Goal: Use online tool/utility: Use online tool/utility

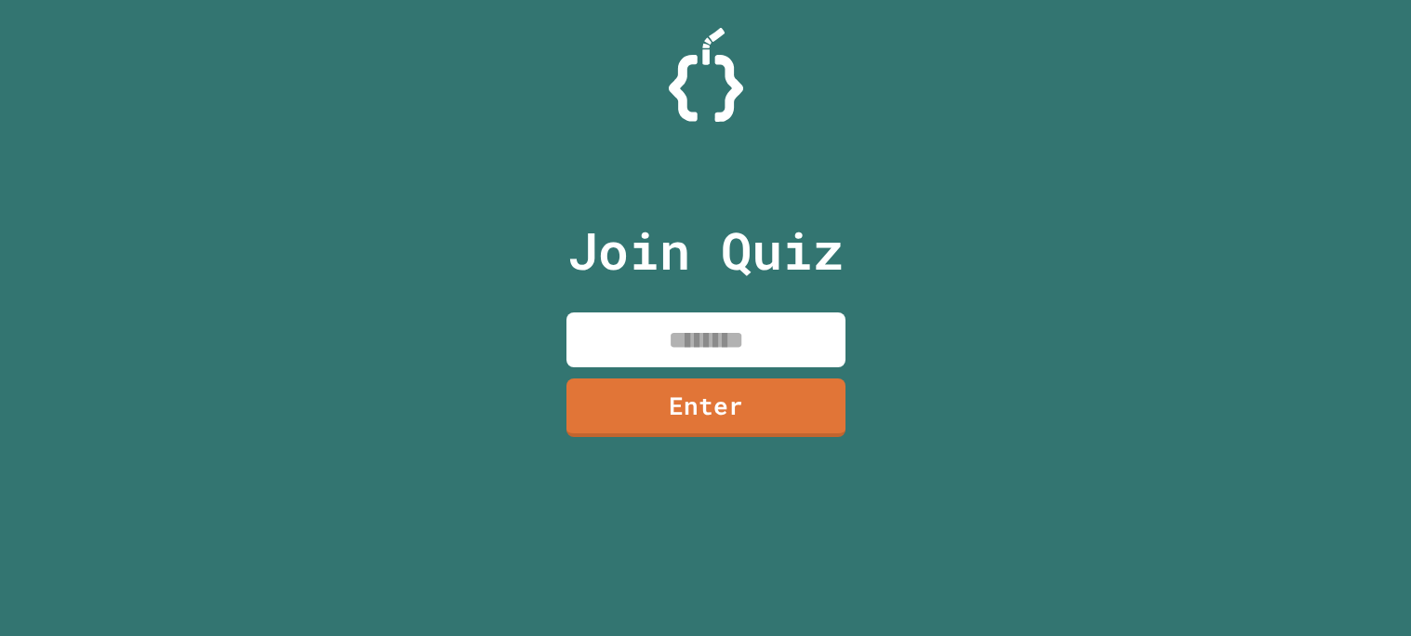
click at [729, 333] on input at bounding box center [706, 340] width 279 height 55
type input "********"
click at [762, 420] on link "Enter" at bounding box center [706, 406] width 283 height 61
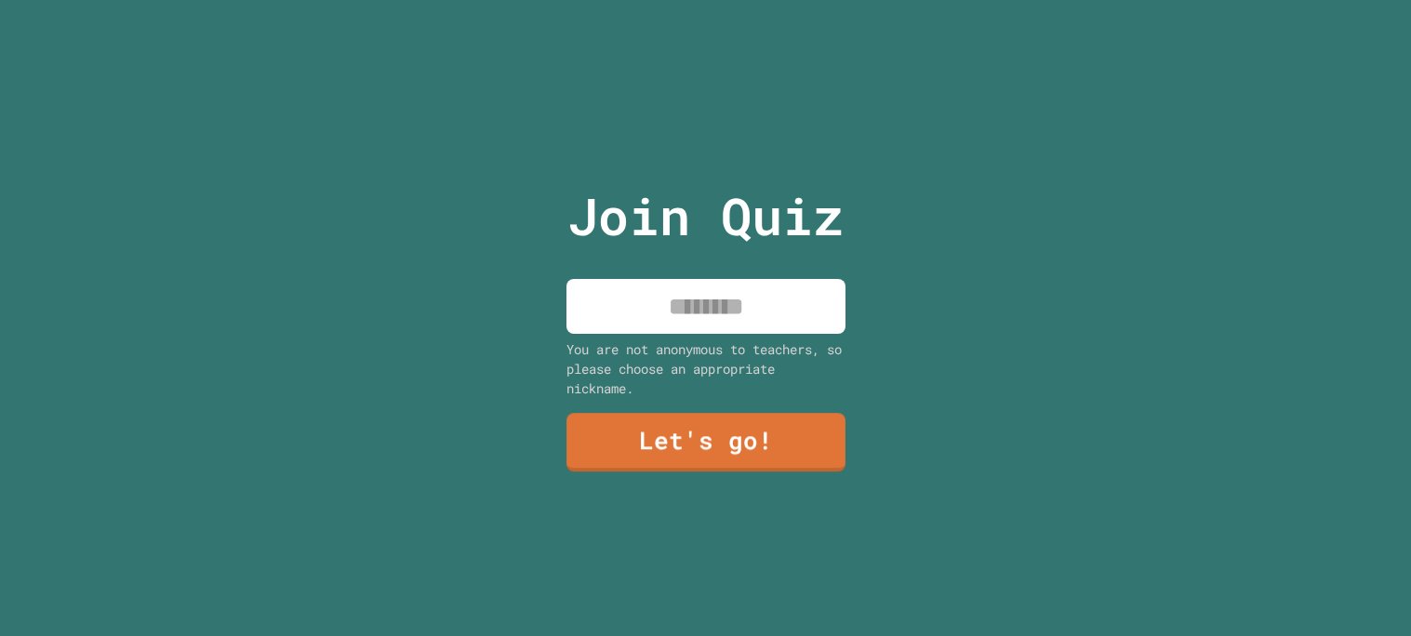
click at [744, 327] on input at bounding box center [706, 306] width 279 height 55
type input "******"
click at [727, 451] on link "Let's go!" at bounding box center [705, 439] width 270 height 61
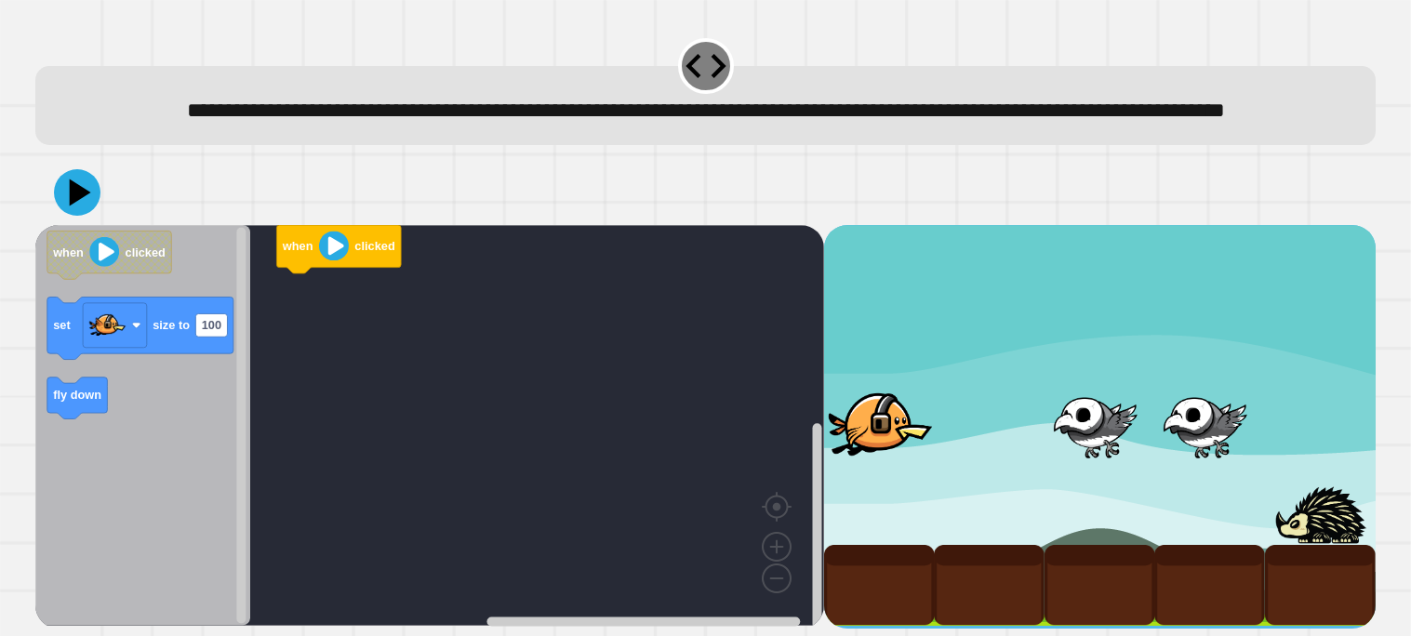
scroll to position [1, 0]
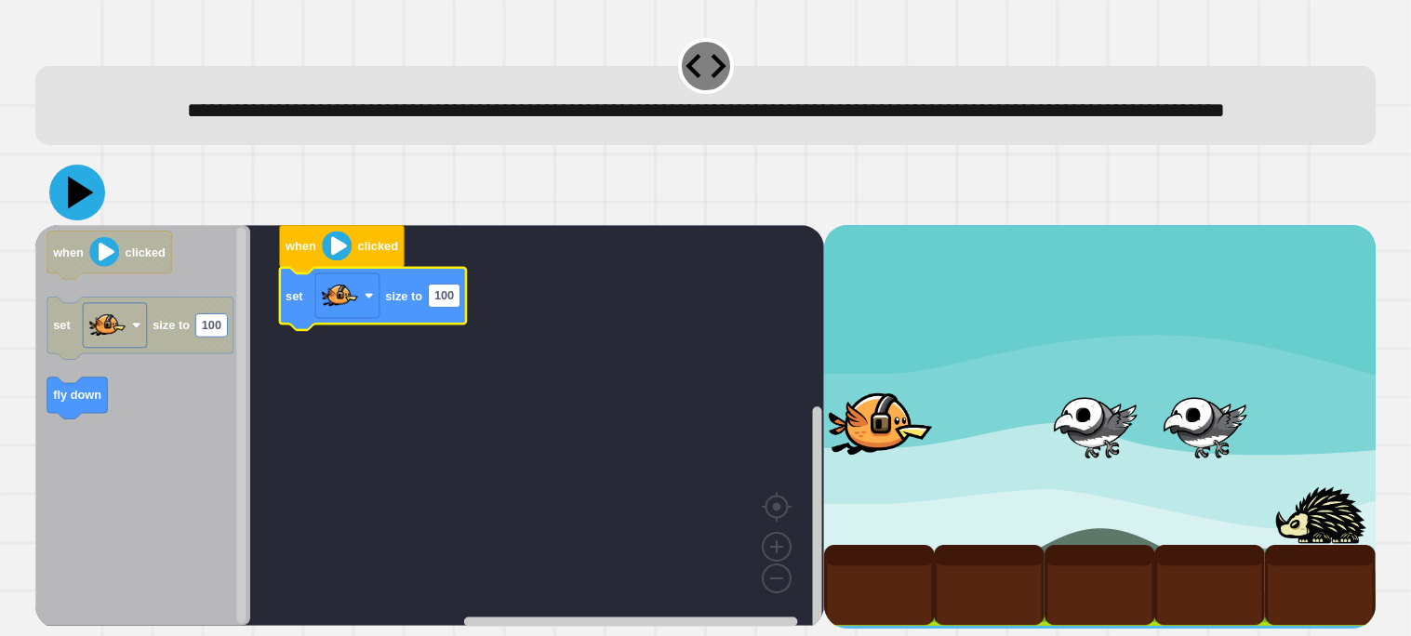
click at [65, 220] on icon at bounding box center [77, 193] width 56 height 56
click at [368, 318] on rect "Blockly Workspace" at bounding box center [347, 295] width 64 height 45
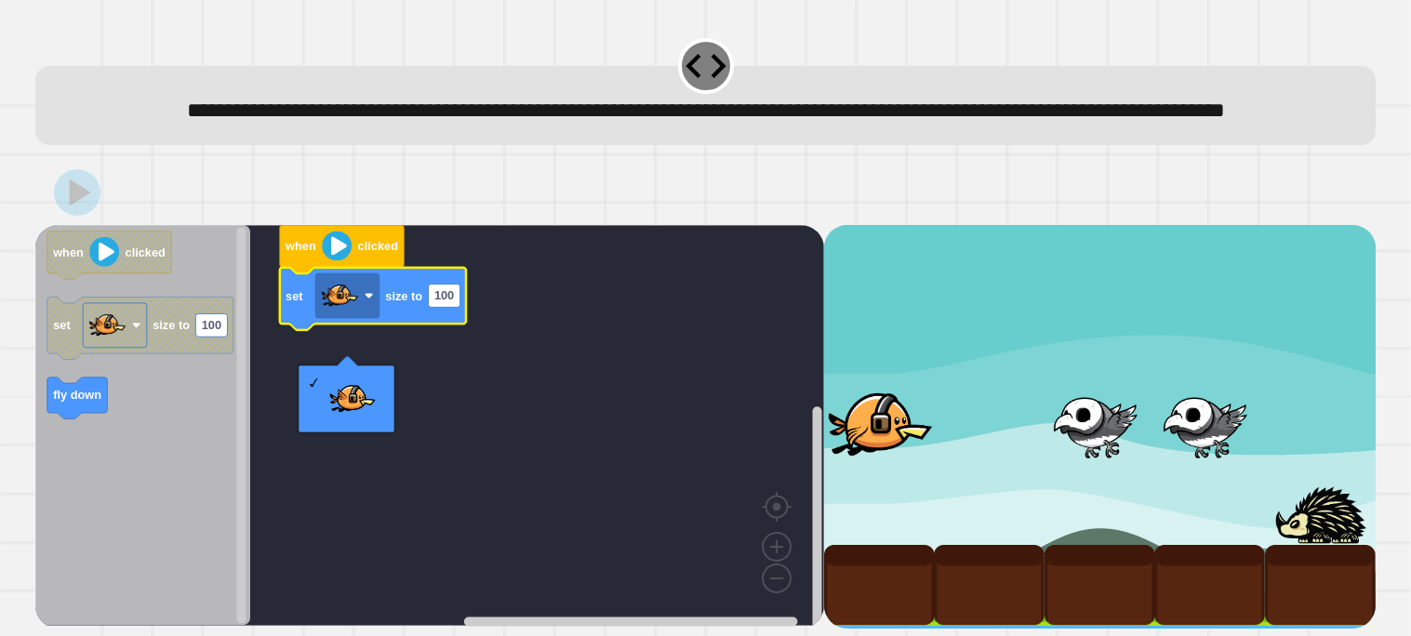
click at [466, 362] on rect "Blockly Workspace" at bounding box center [429, 425] width 789 height 401
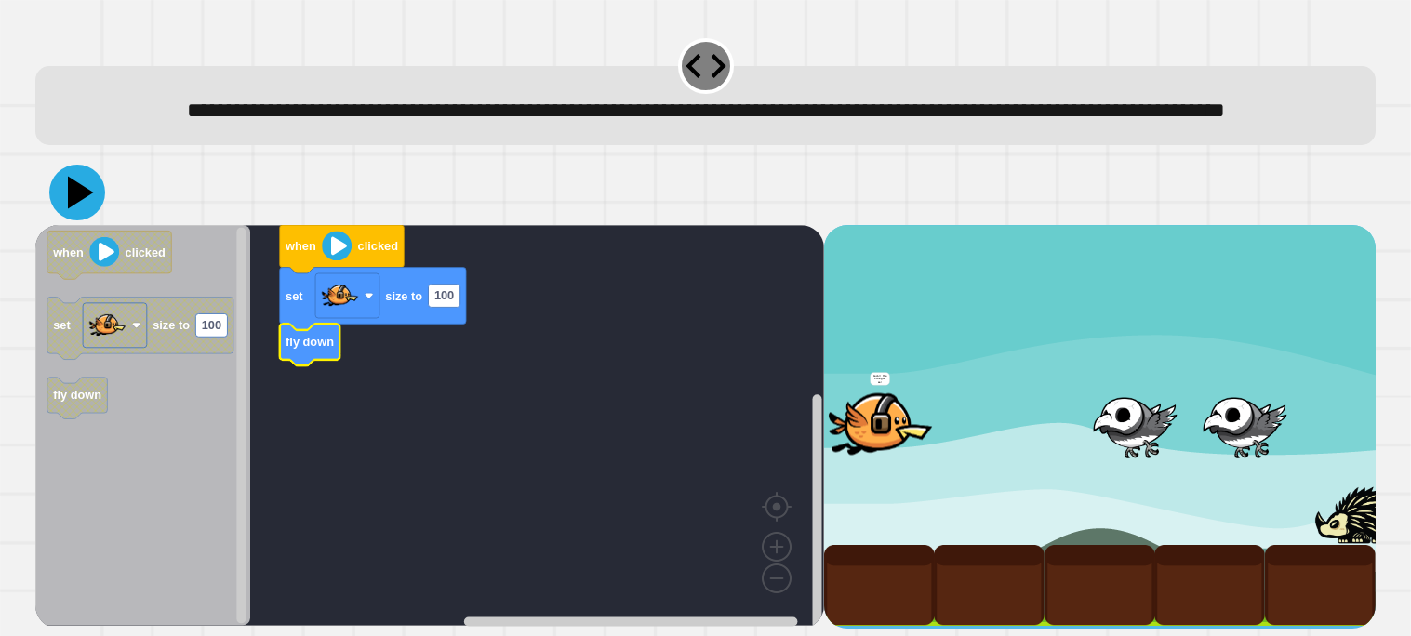
click at [65, 220] on icon at bounding box center [77, 193] width 56 height 56
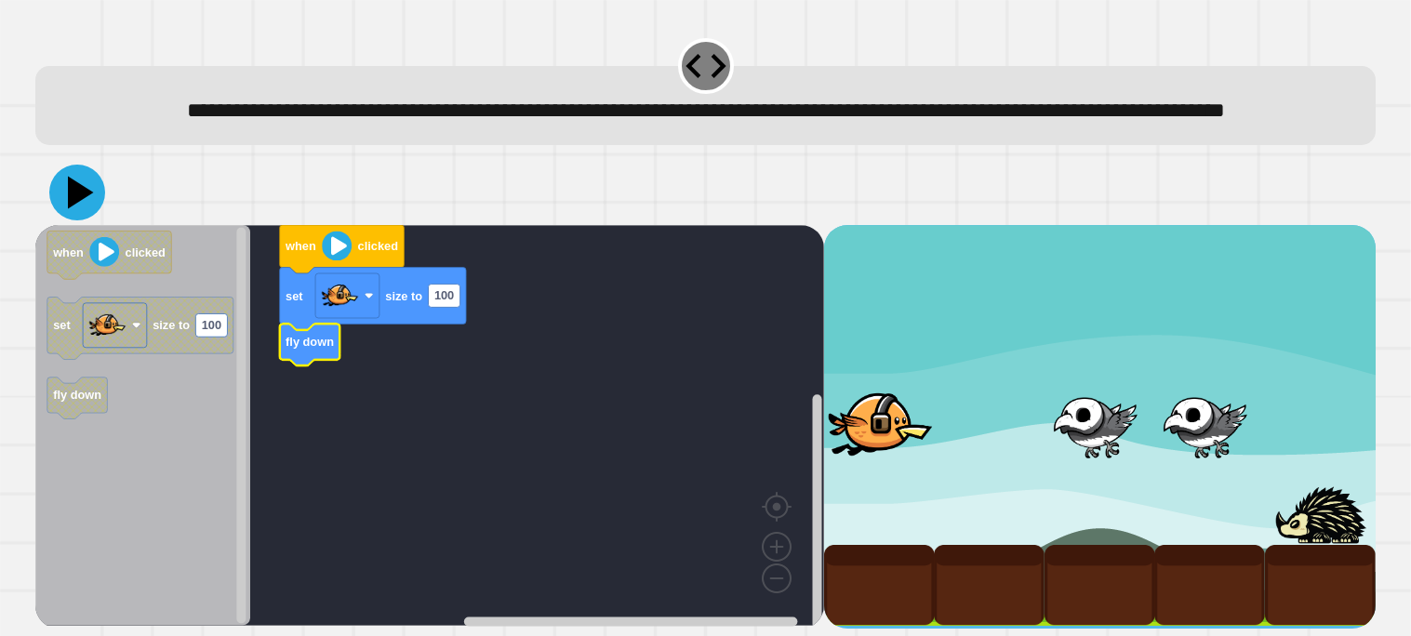
click at [83, 208] on icon at bounding box center [81, 192] width 26 height 33
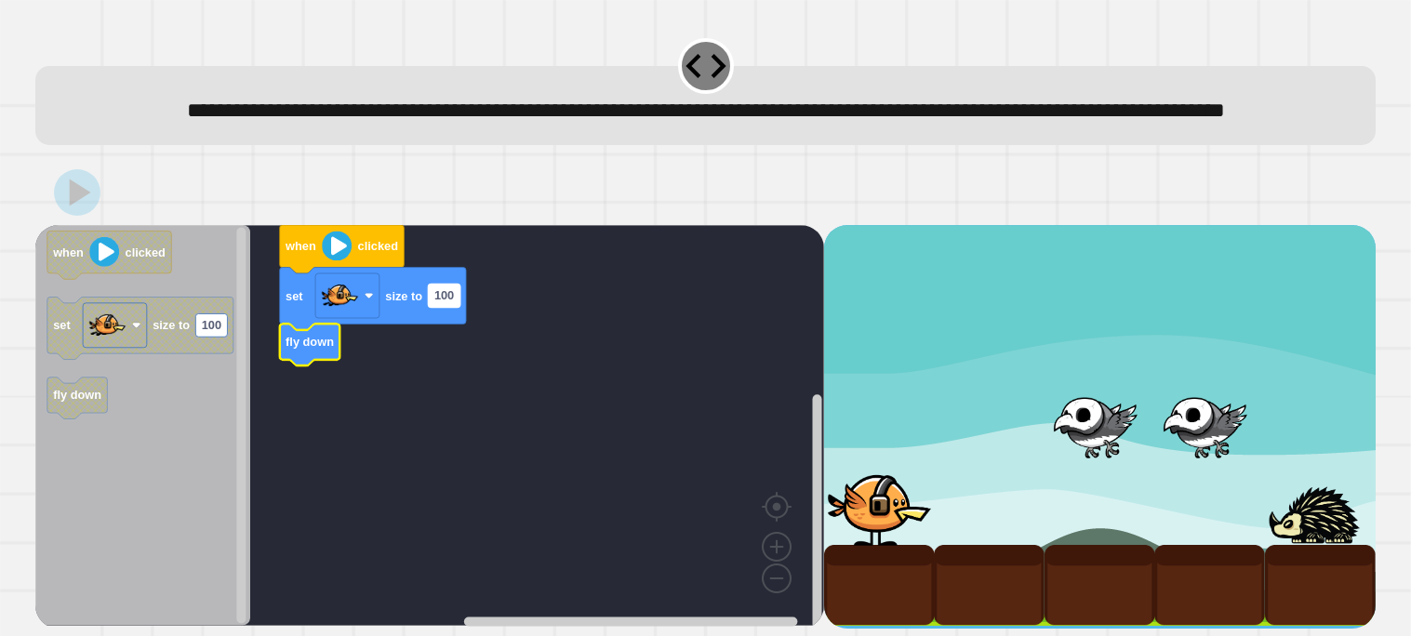
click at [449, 307] on rect "Blockly Workspace" at bounding box center [444, 295] width 32 height 23
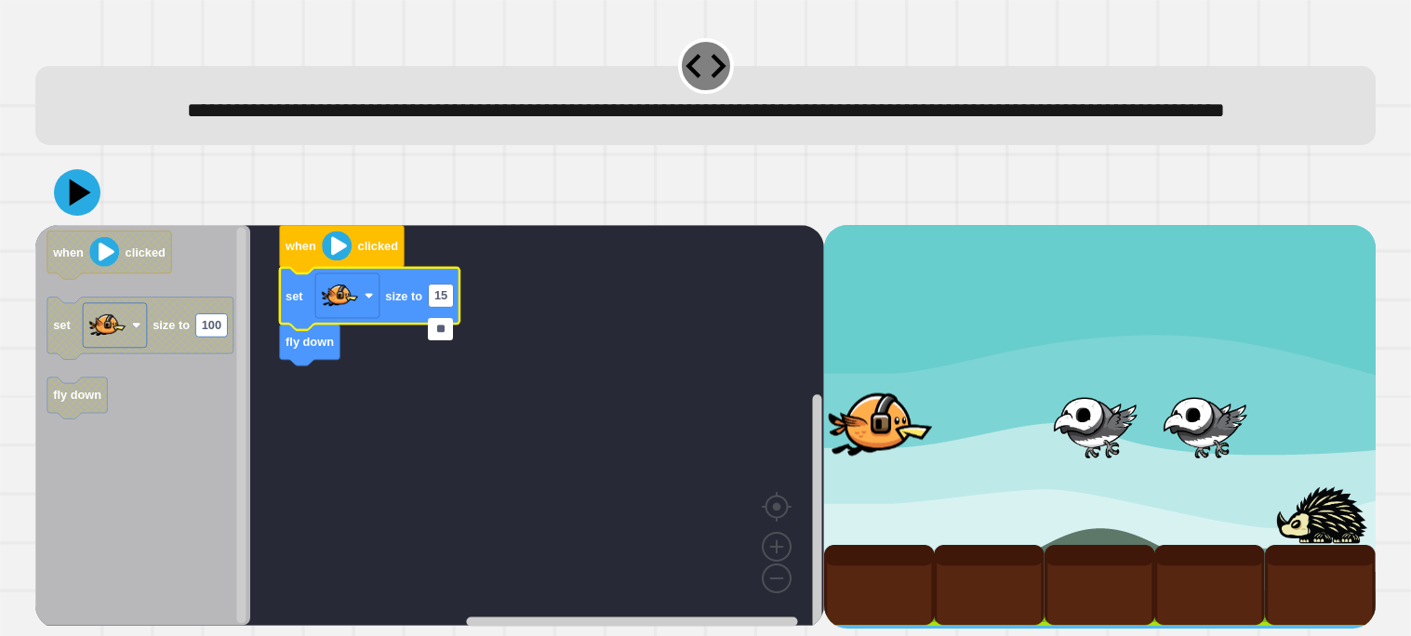
type input "***"
click at [67, 217] on icon at bounding box center [77, 193] width 56 height 56
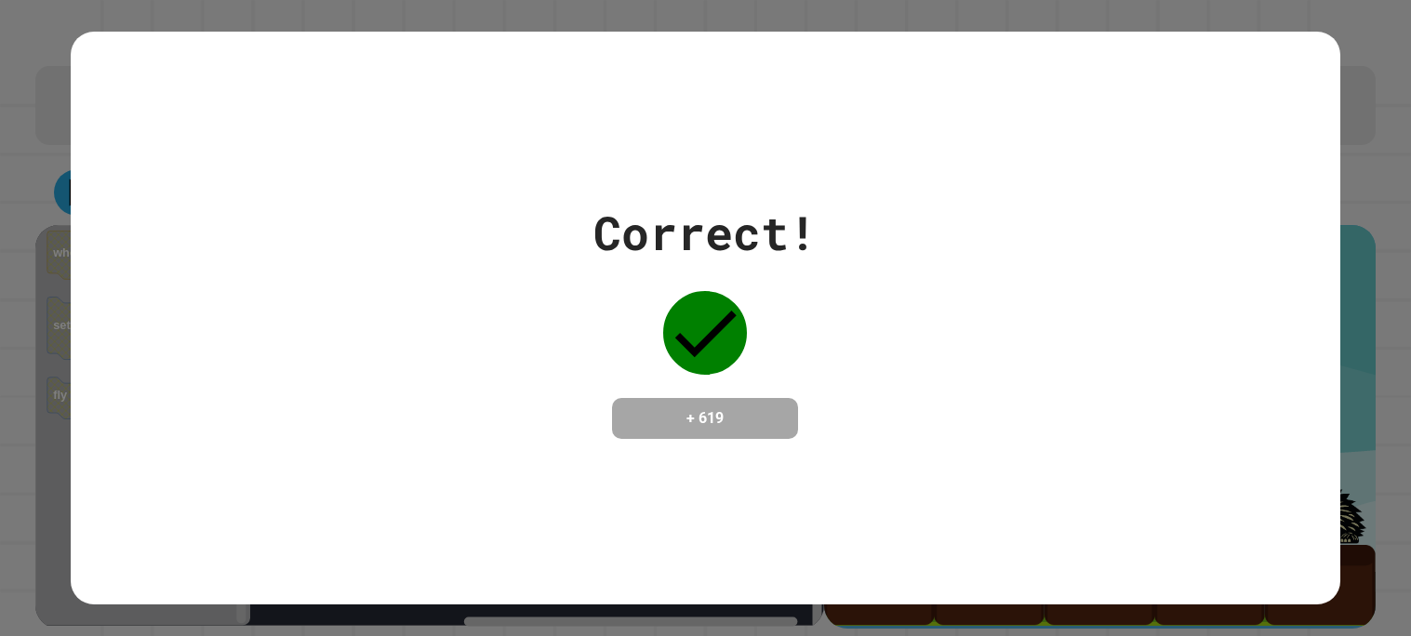
click at [625, 281] on div "Correct! + 619" at bounding box center [704, 318] width 223 height 241
click at [809, 333] on div "Correct! + 619" at bounding box center [704, 318] width 223 height 241
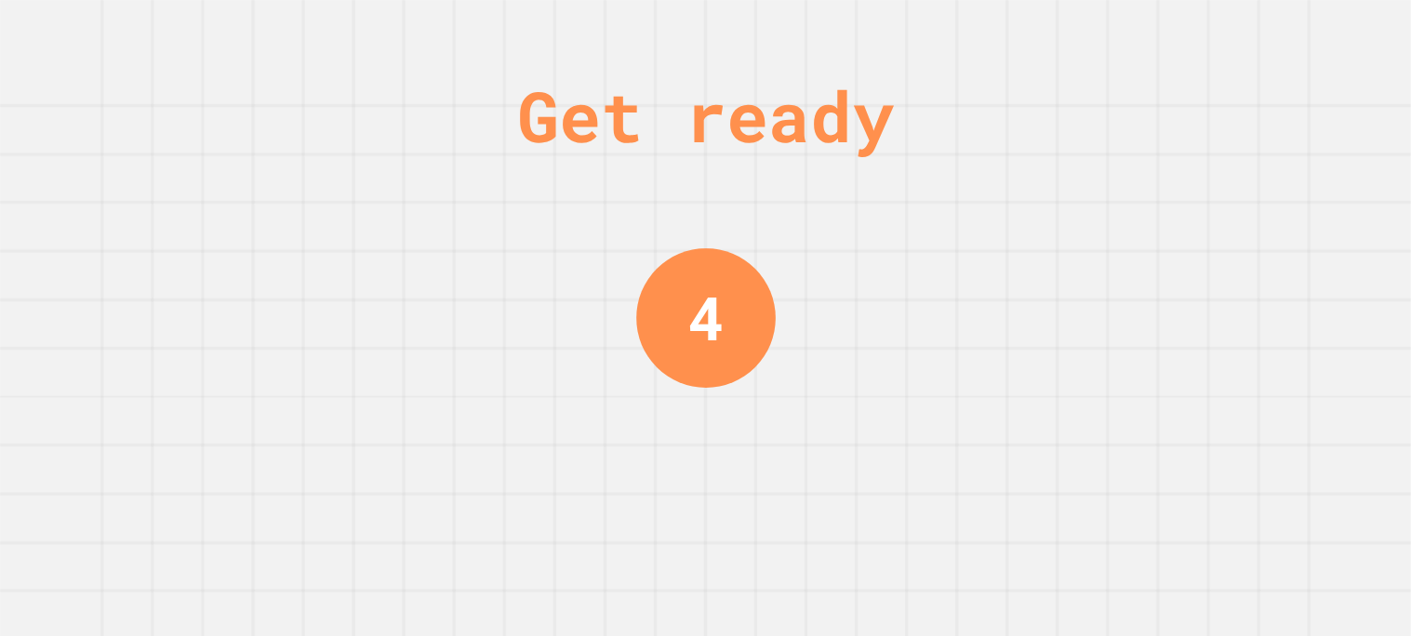
scroll to position [0, 0]
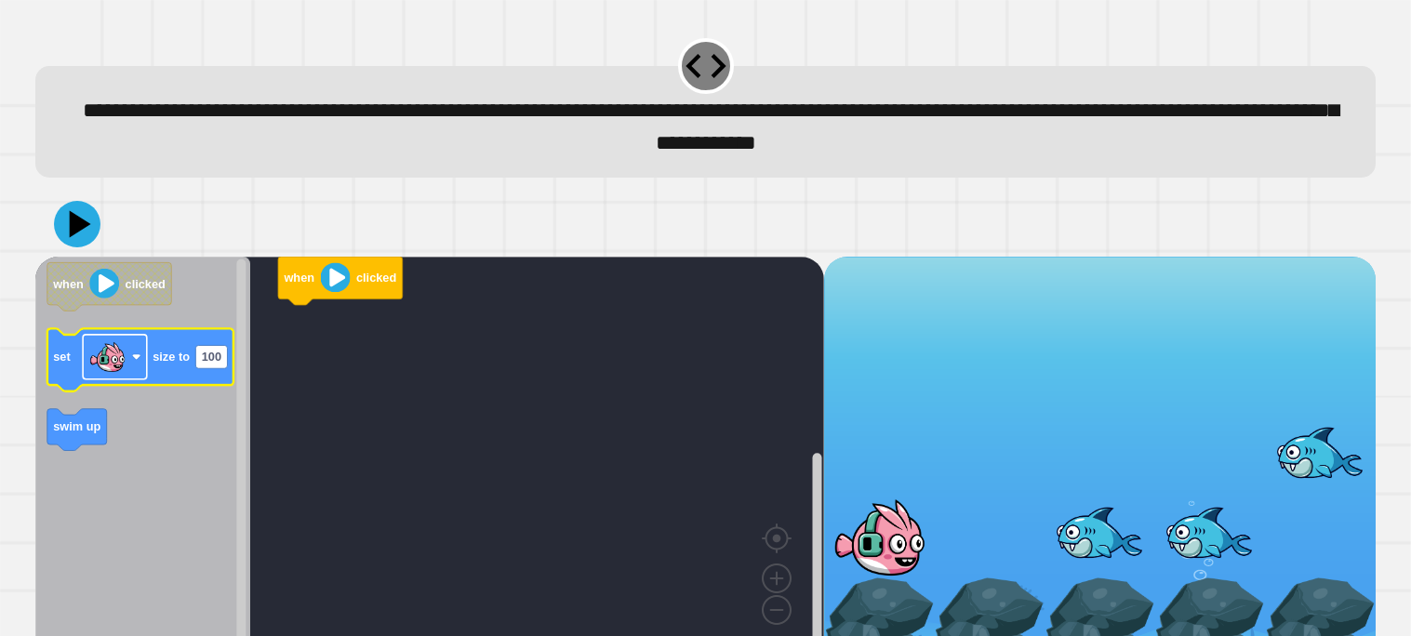
click at [335, 321] on div "when clicked when clicked set size to 100 swim up" at bounding box center [429, 457] width 789 height 401
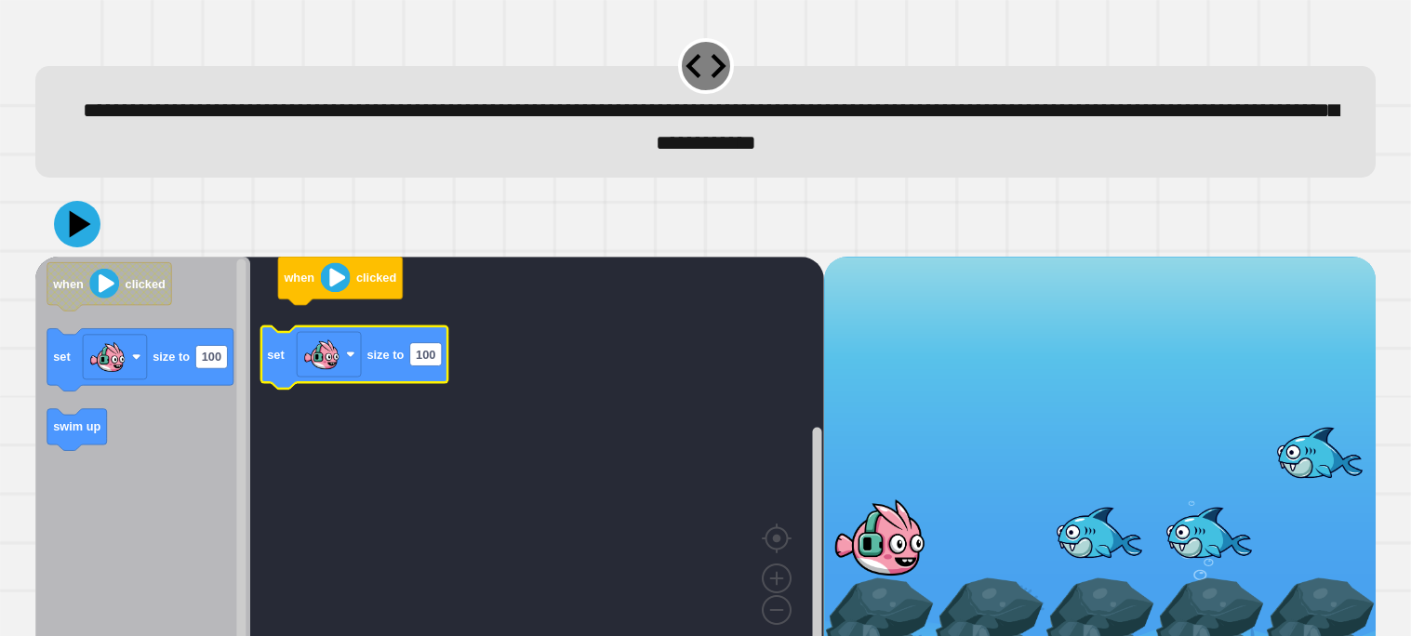
scroll to position [31, 0]
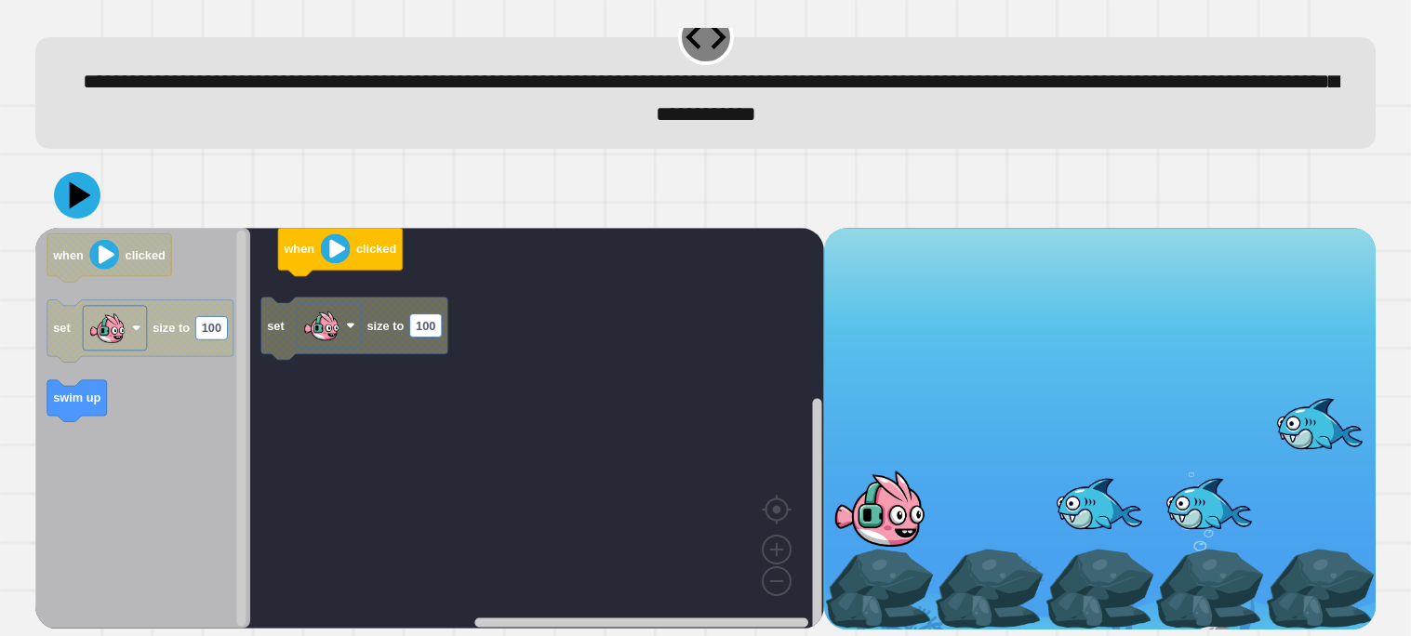
click at [283, 331] on div "when clicked set size to 100 when clicked set size to 100 swim up" at bounding box center [429, 428] width 789 height 401
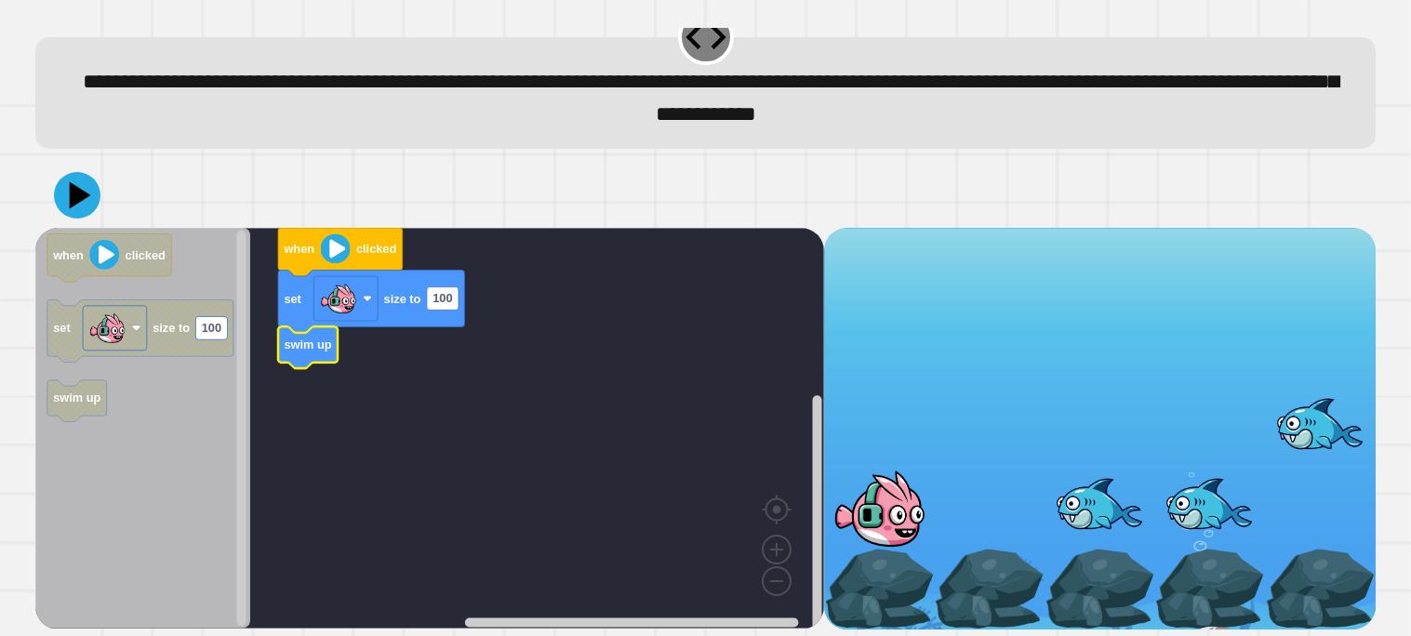
click at [310, 354] on icon "Blockly Workspace" at bounding box center [308, 348] width 60 height 42
click at [435, 304] on text "100" at bounding box center [443, 299] width 20 height 14
click at [439, 303] on input "***" at bounding box center [443, 298] width 32 height 23
type input "***"
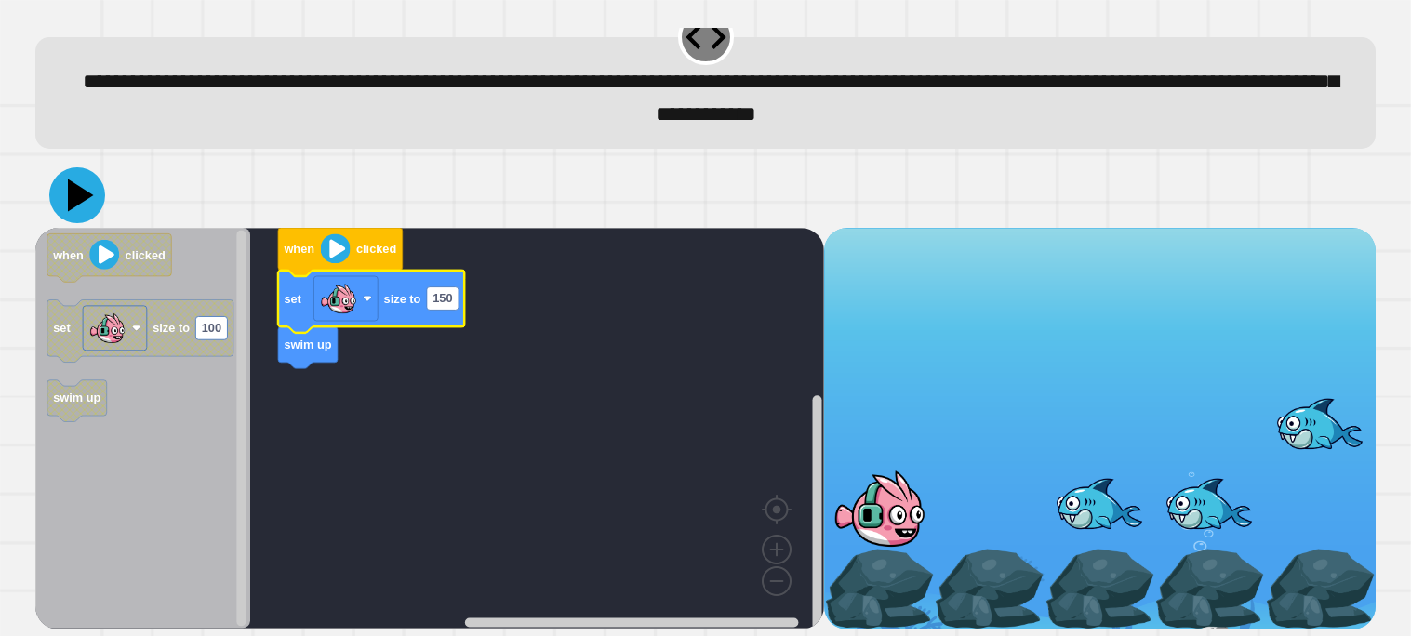
click at [60, 193] on icon at bounding box center [77, 195] width 56 height 56
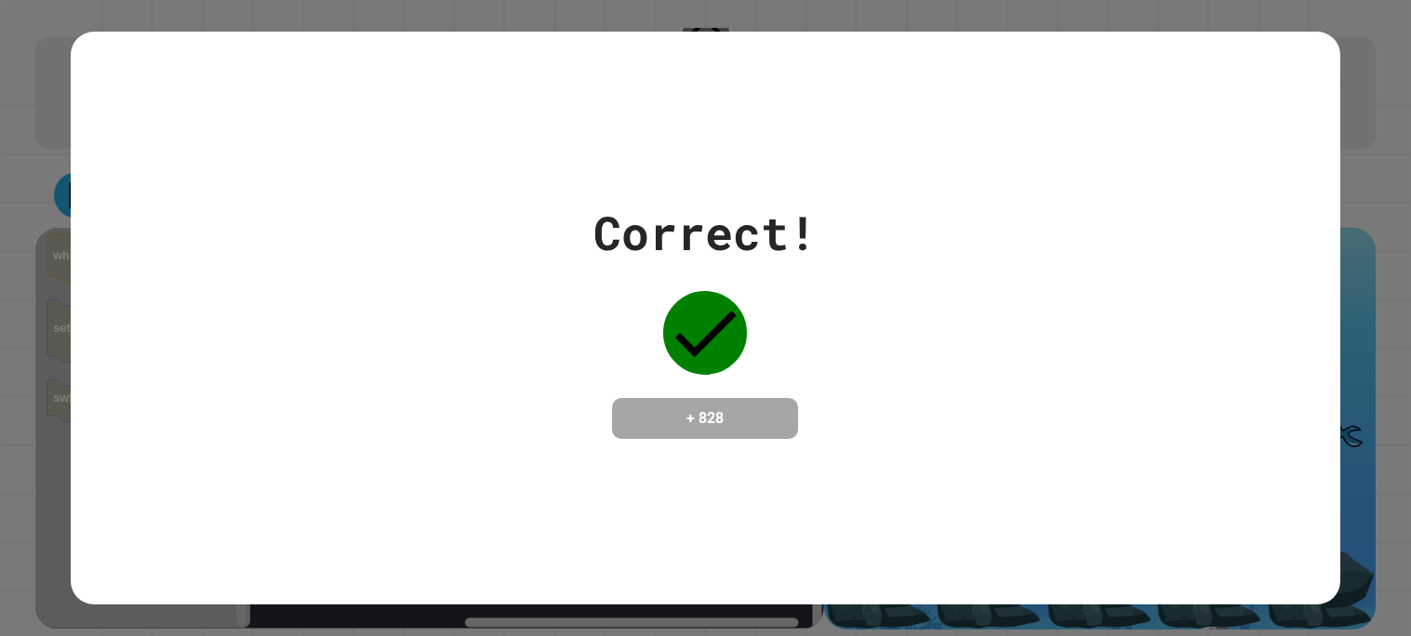
click at [378, 273] on div "Correct! + 828" at bounding box center [706, 318] width 1270 height 241
click at [459, 340] on div "Correct! + 828" at bounding box center [706, 318] width 1270 height 241
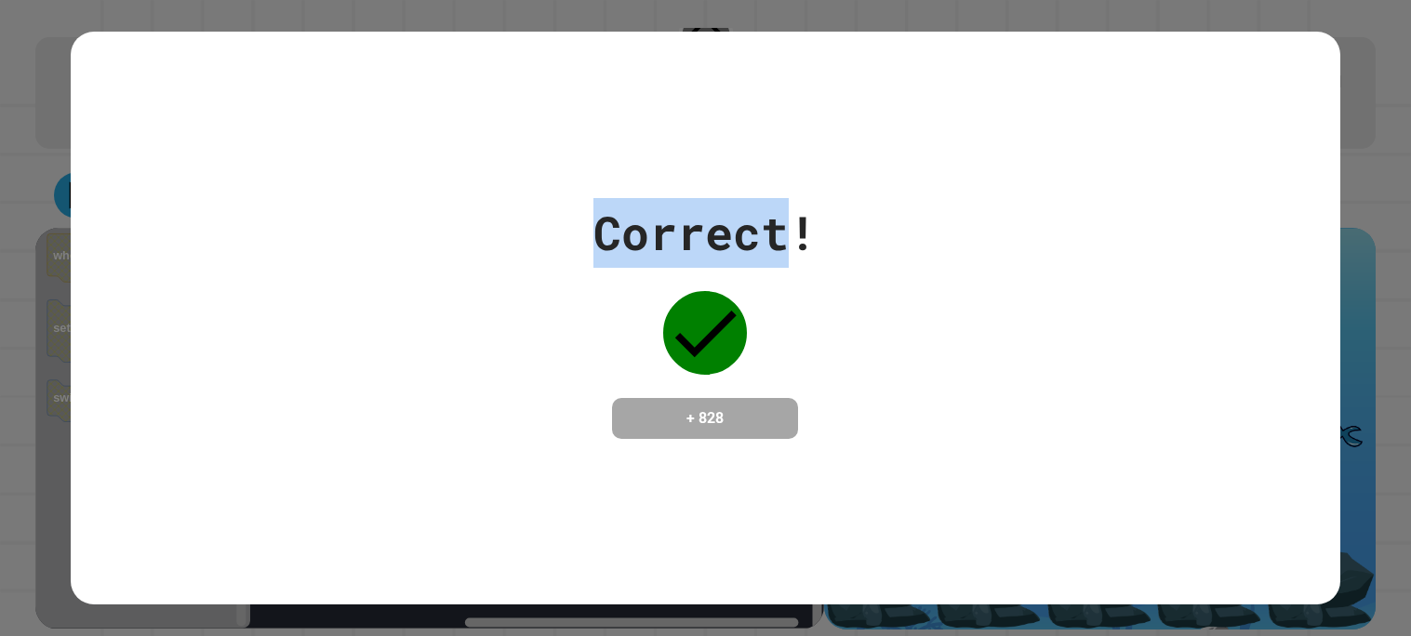
click at [459, 340] on div "Correct! + 828" at bounding box center [706, 318] width 1270 height 241
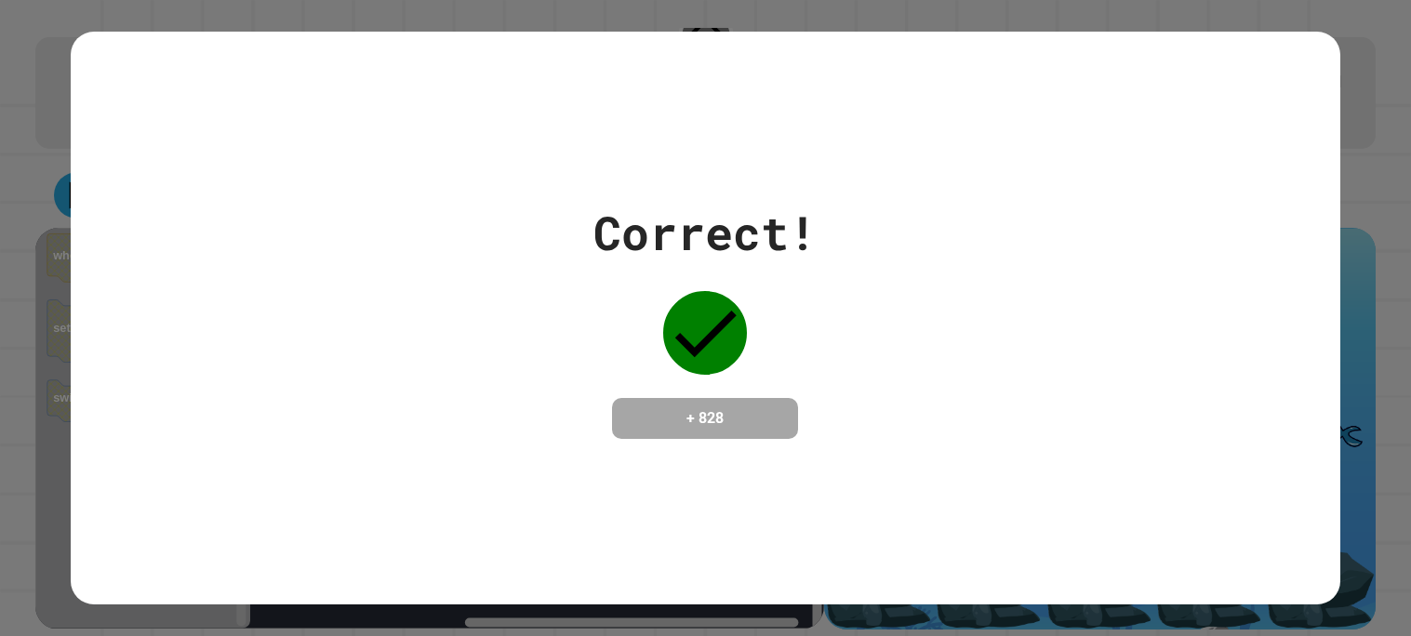
click at [459, 340] on div "Correct! + 828" at bounding box center [706, 318] width 1270 height 241
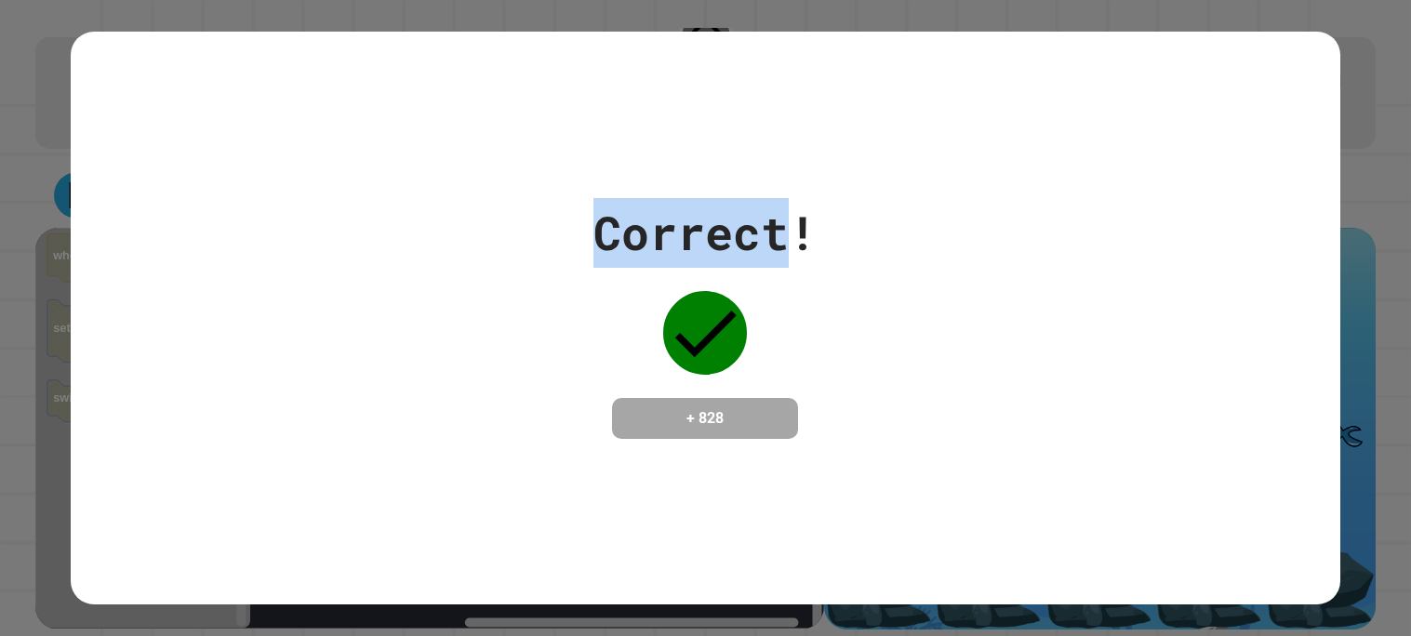
click at [459, 340] on div "Correct! + 828" at bounding box center [706, 318] width 1270 height 241
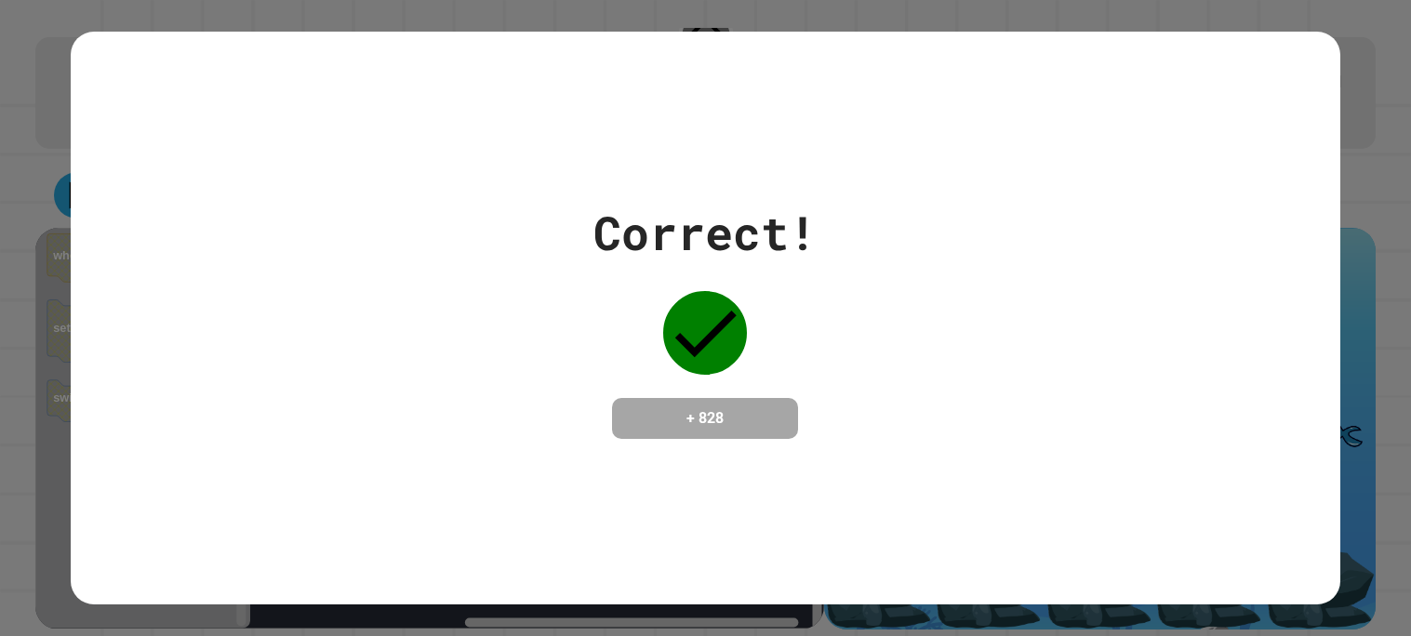
click at [459, 340] on div "Correct! + 828" at bounding box center [706, 318] width 1270 height 241
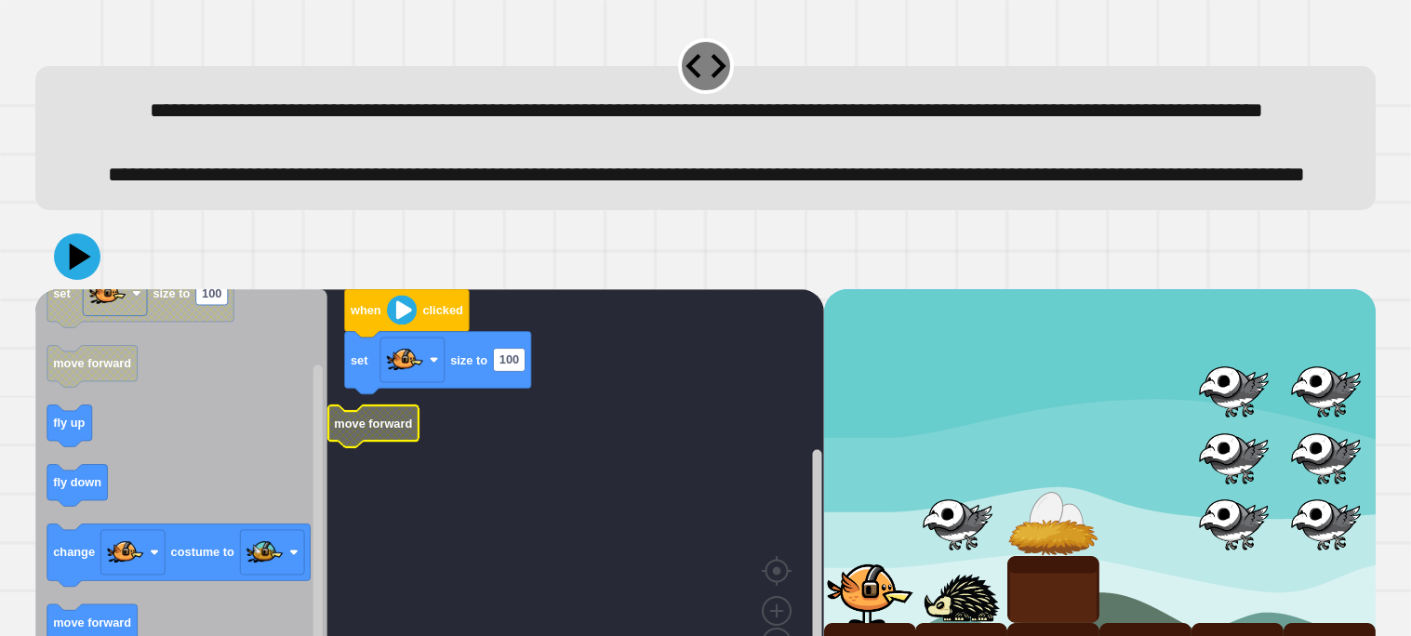
scroll to position [131, 0]
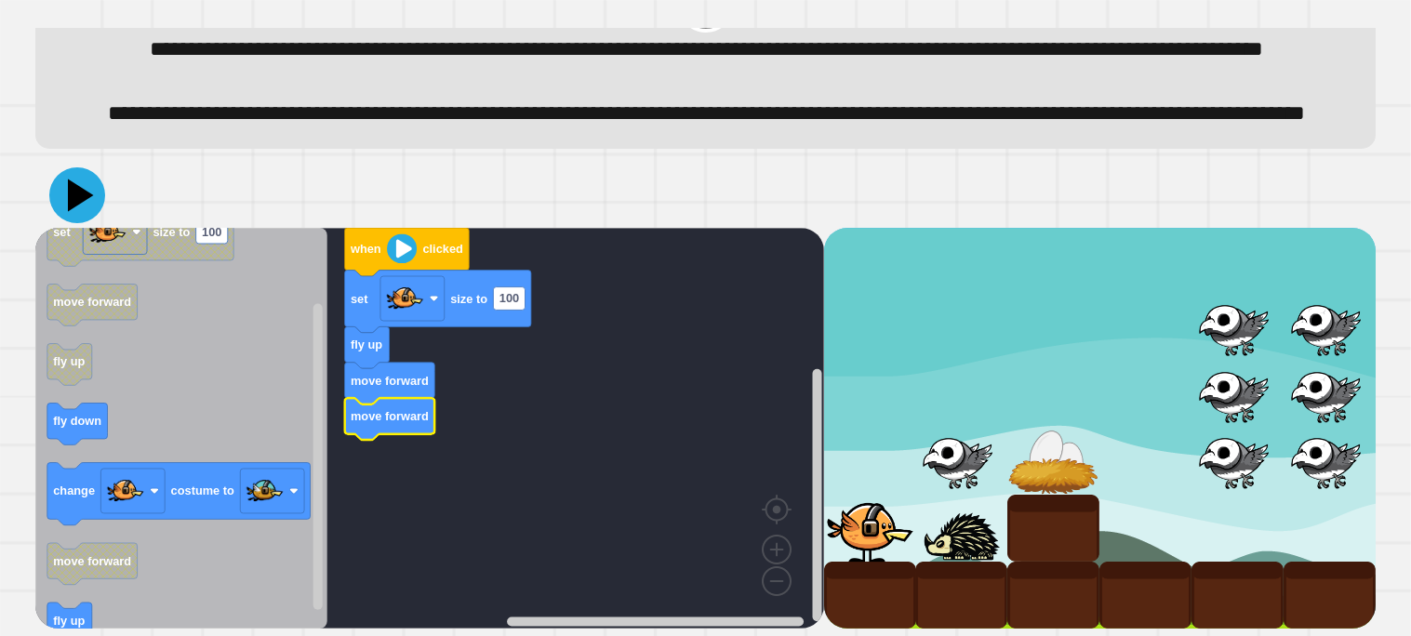
click at [69, 197] on icon at bounding box center [81, 195] width 26 height 33
click at [82, 195] on icon at bounding box center [81, 195] width 26 height 33
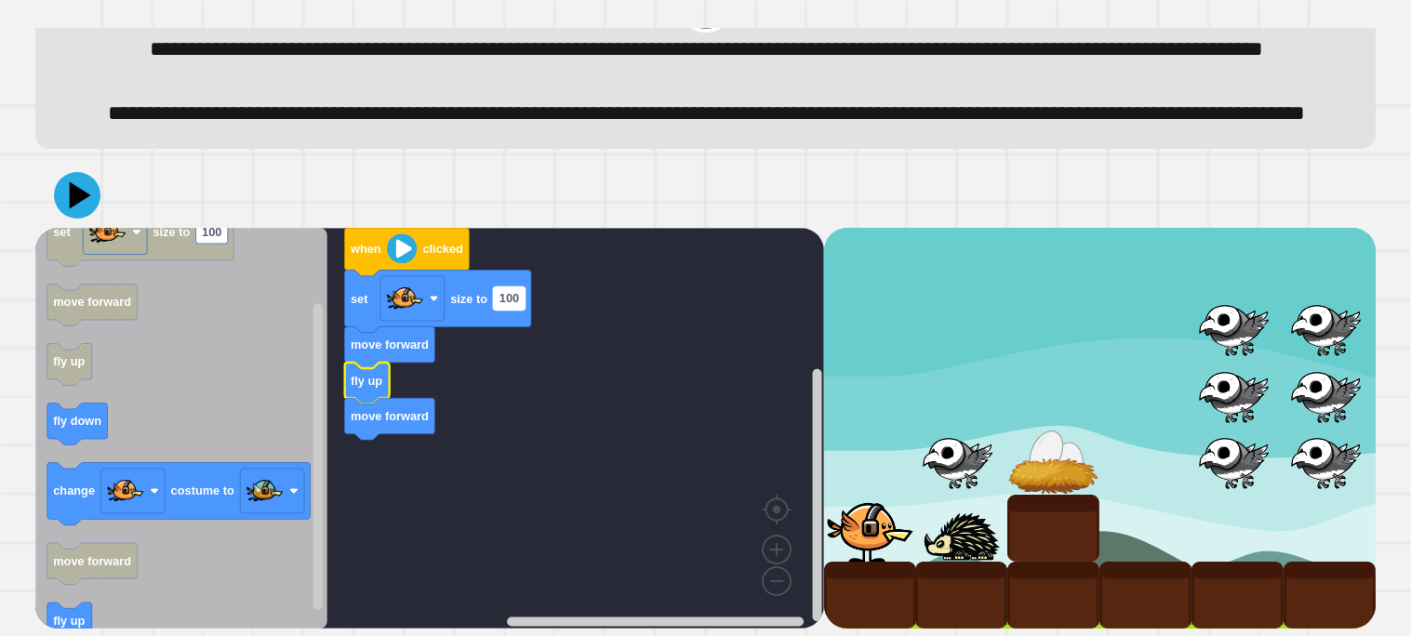
click at [517, 294] on text "100" at bounding box center [510, 298] width 20 height 14
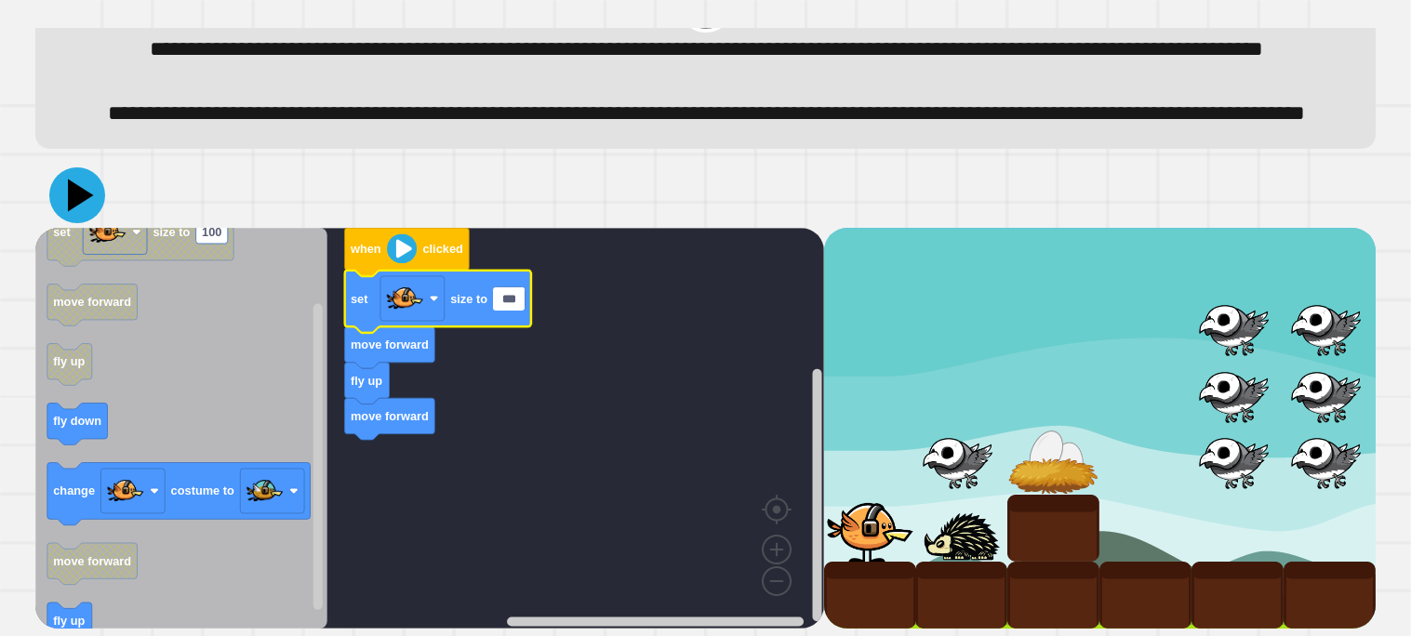
type input "***"
click at [77, 200] on icon at bounding box center [81, 195] width 26 height 33
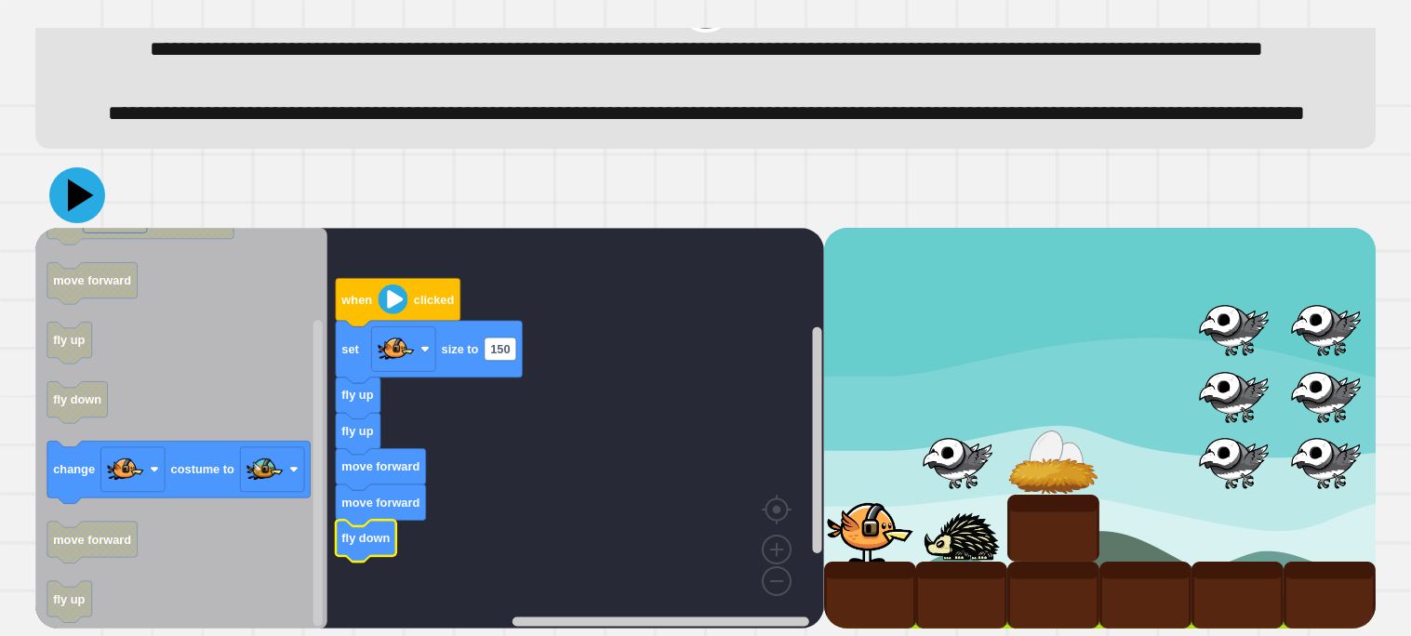
click at [82, 188] on icon at bounding box center [77, 195] width 56 height 56
click at [503, 355] on text "150" at bounding box center [500, 349] width 20 height 14
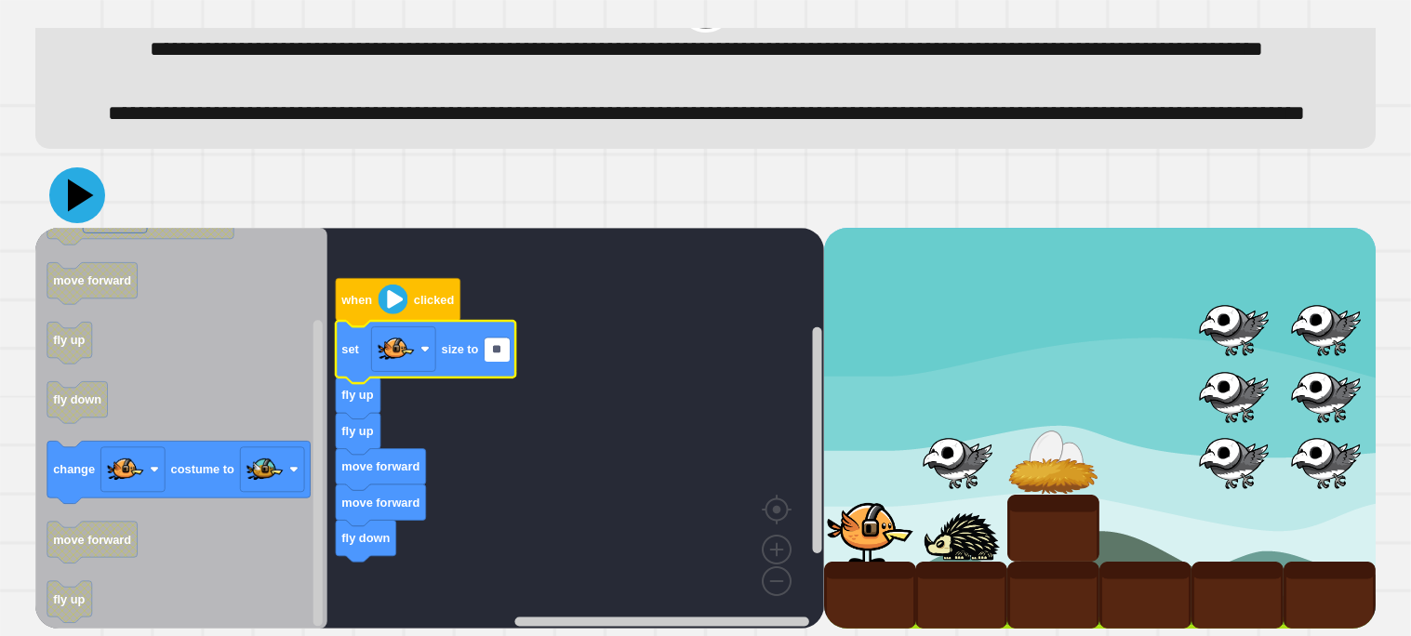
type input "**"
click at [85, 194] on icon at bounding box center [81, 195] width 26 height 33
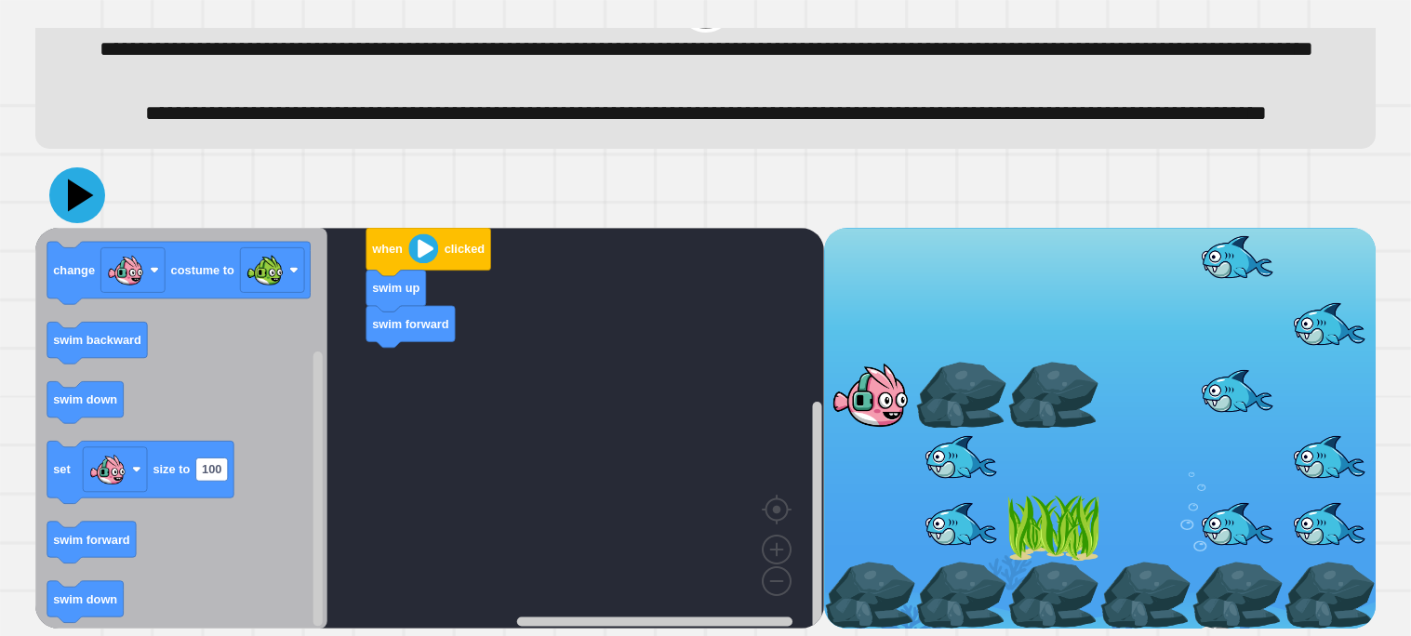
click at [68, 193] on icon at bounding box center [77, 195] width 56 height 56
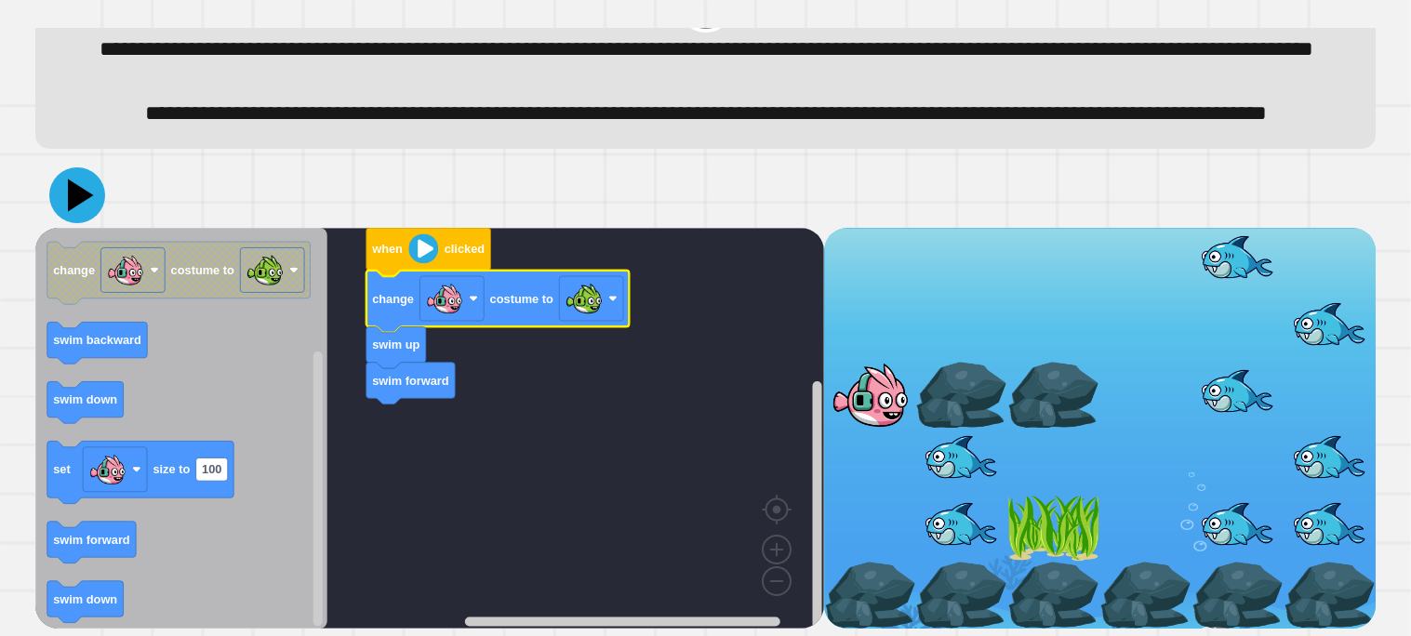
click at [83, 211] on icon at bounding box center [77, 195] width 56 height 56
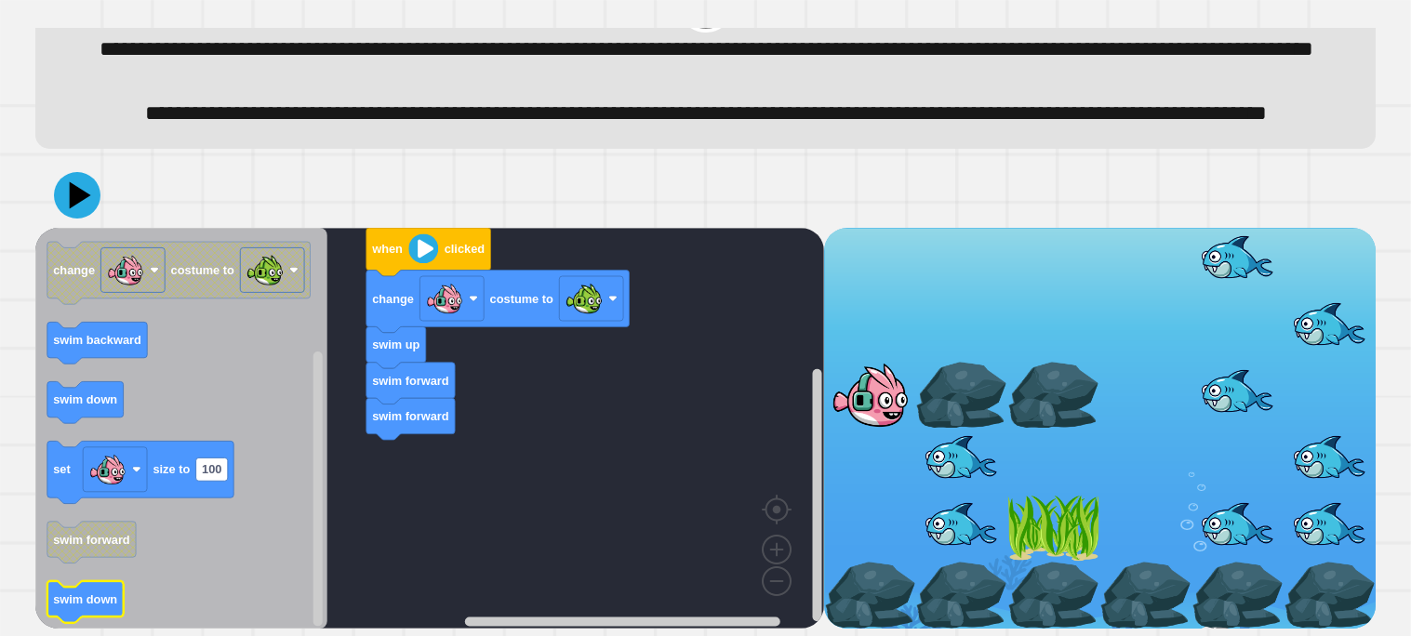
click at [96, 599] on text "swim down" at bounding box center [85, 599] width 64 height 14
click at [102, 349] on icon "Blockly Workspace" at bounding box center [97, 343] width 100 height 42
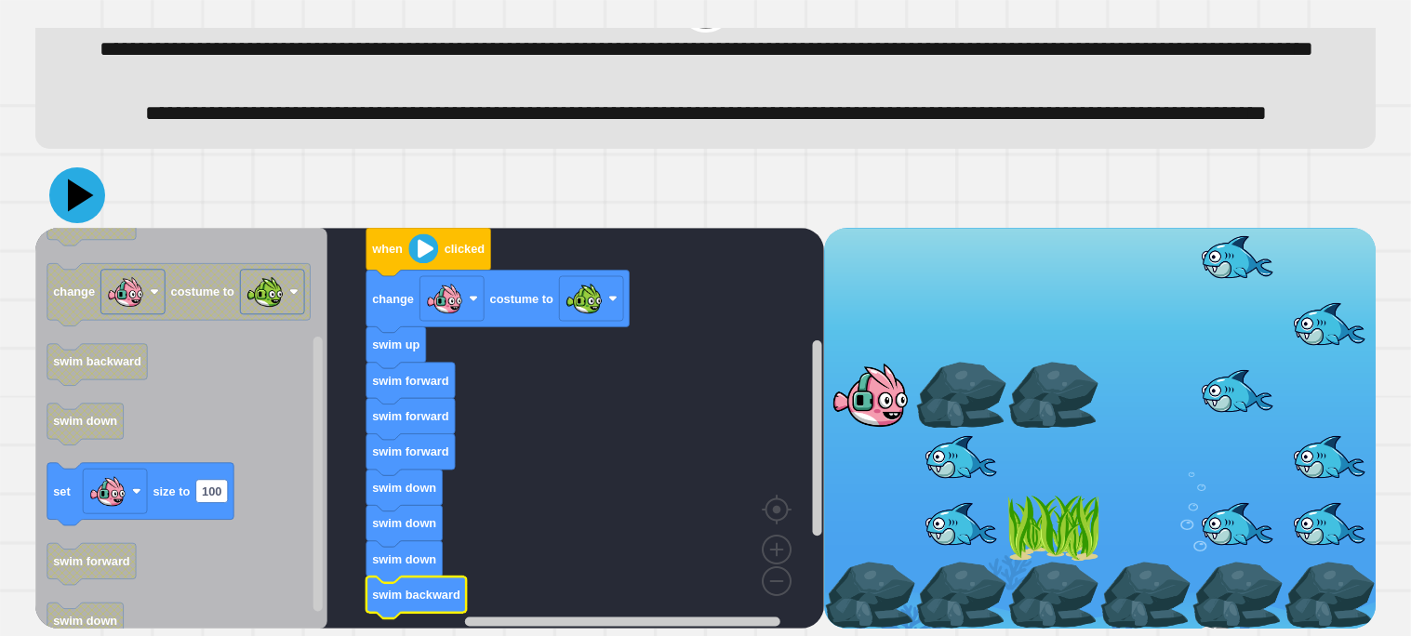
click at [74, 194] on icon at bounding box center [81, 195] width 26 height 33
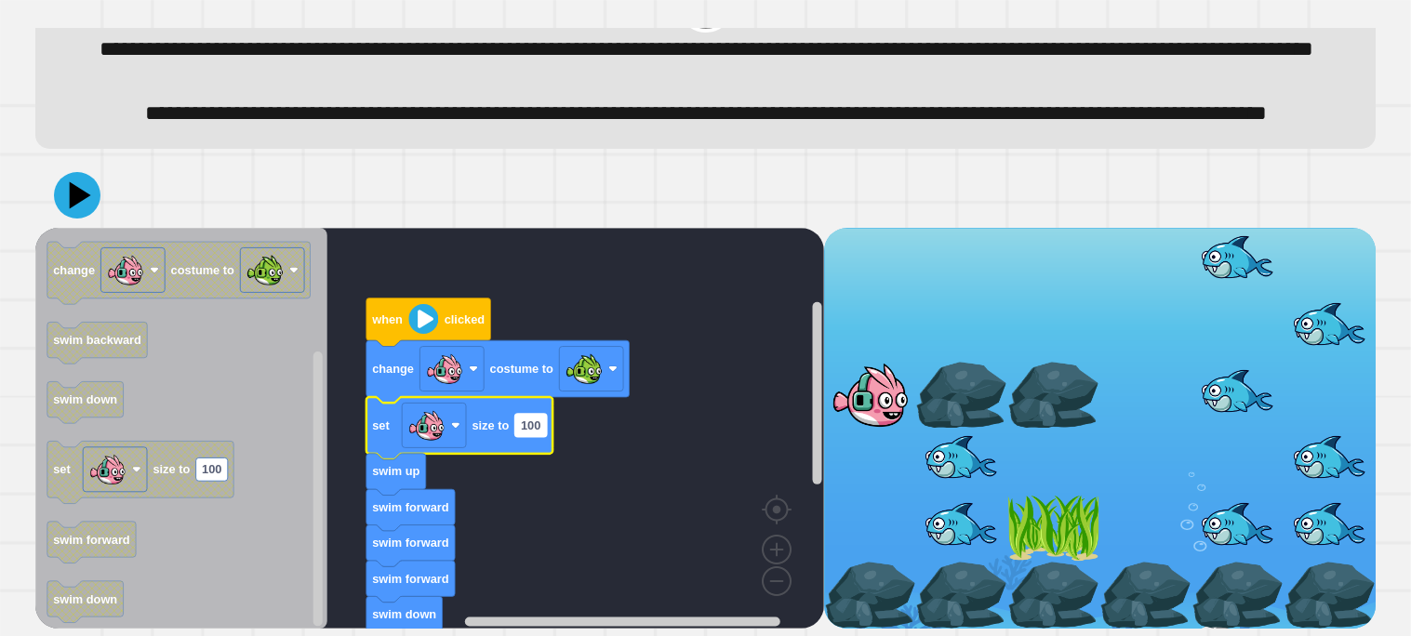
click at [525, 426] on text "100" at bounding box center [531, 426] width 20 height 14
type input "**"
click at [66, 177] on icon at bounding box center [77, 195] width 56 height 56
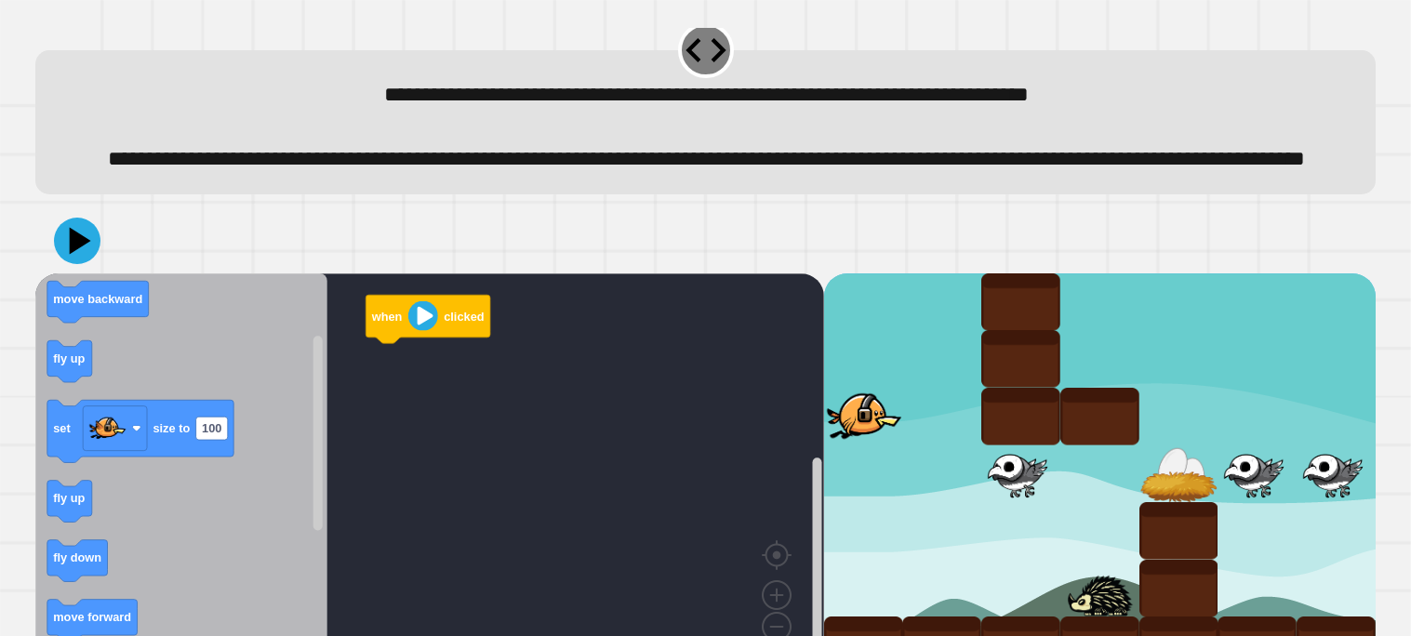
scroll to position [98, 0]
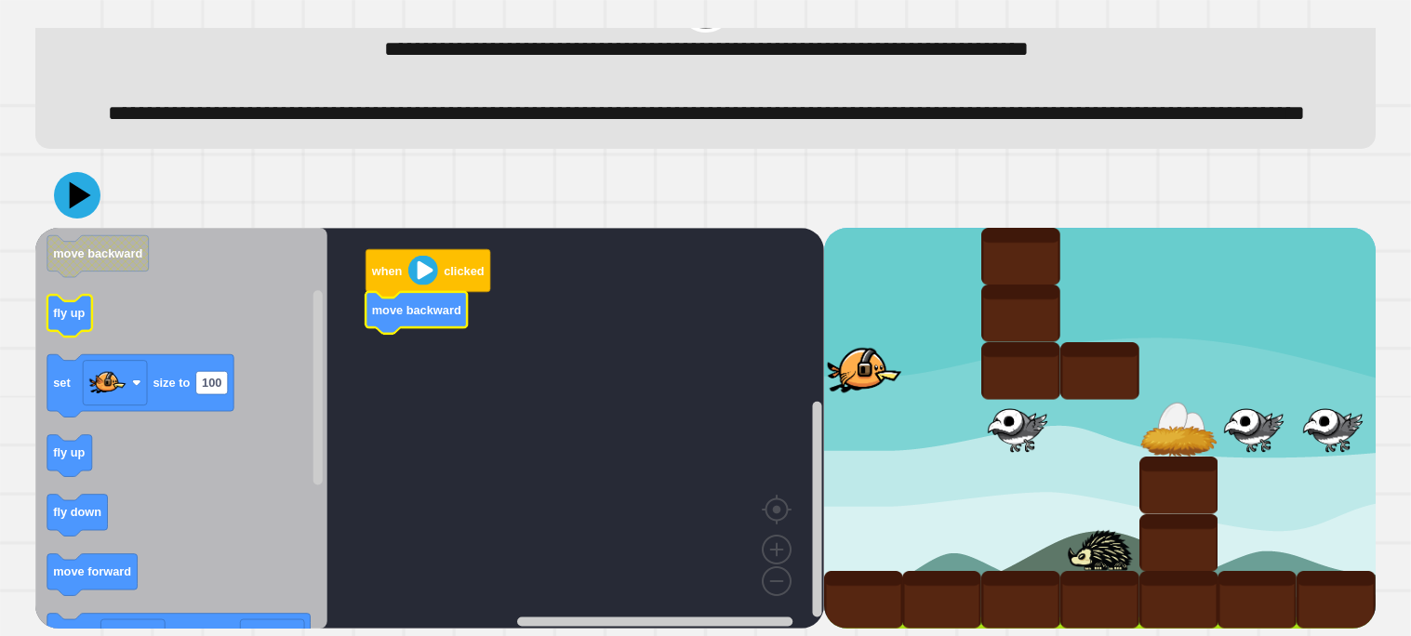
click at [53, 323] on icon "Blockly Workspace" at bounding box center [69, 316] width 45 height 42
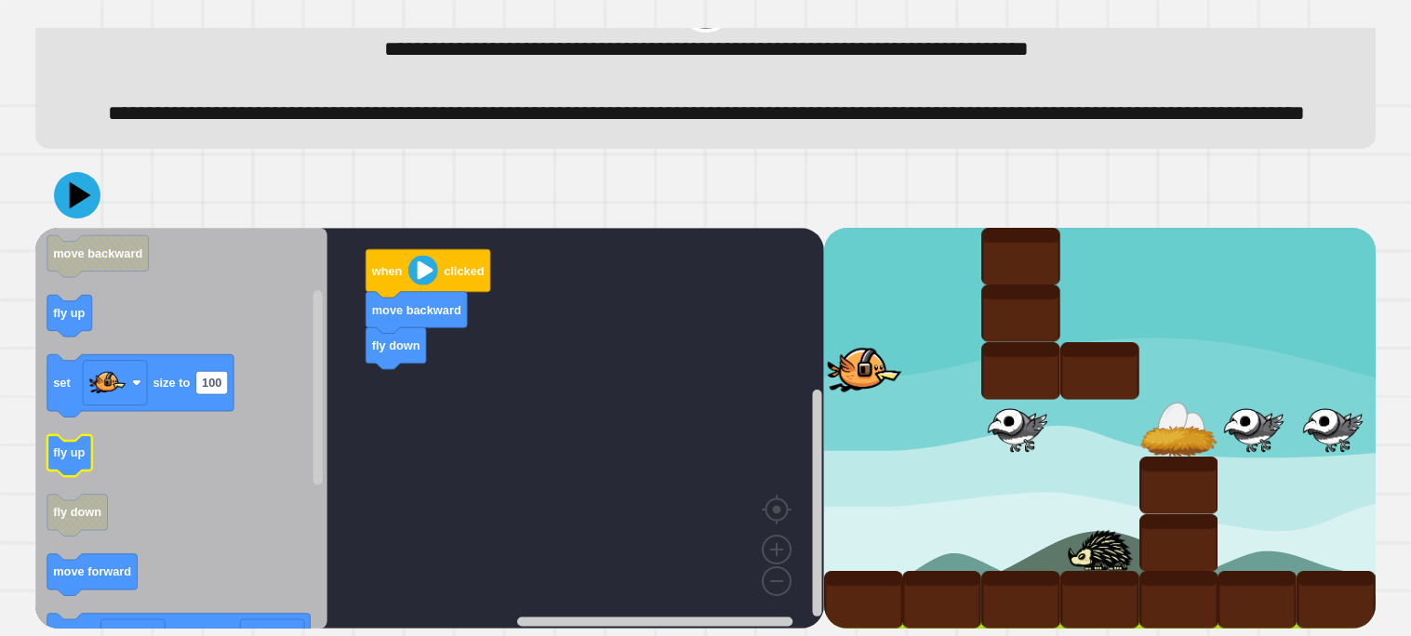
click at [77, 455] on text "fly up" at bounding box center [69, 453] width 32 height 14
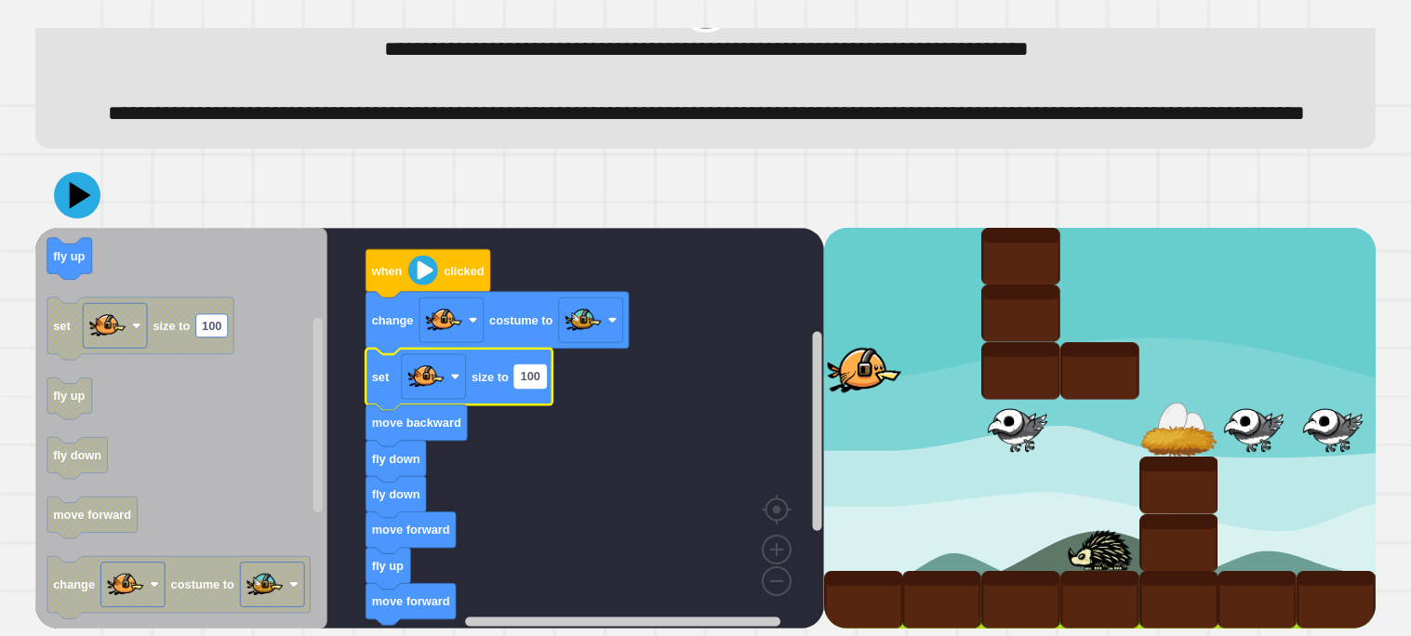
click at [529, 380] on text "100" at bounding box center [530, 376] width 20 height 14
type input "**"
click at [70, 204] on icon at bounding box center [81, 195] width 26 height 33
click at [291, 195] on div at bounding box center [705, 195] width 1340 height 65
click at [506, 337] on icon "Blockly Workspace" at bounding box center [497, 323] width 263 height 62
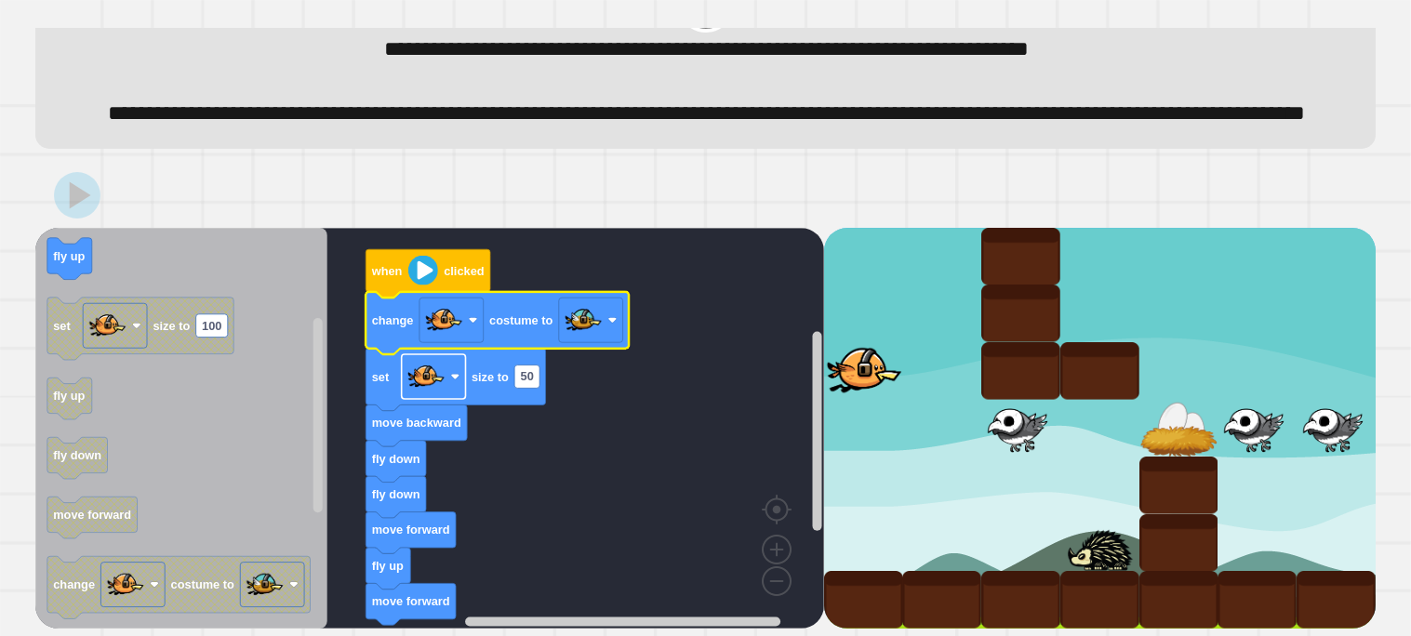
click at [433, 392] on image "Blockly Workspace" at bounding box center [425, 376] width 37 height 37
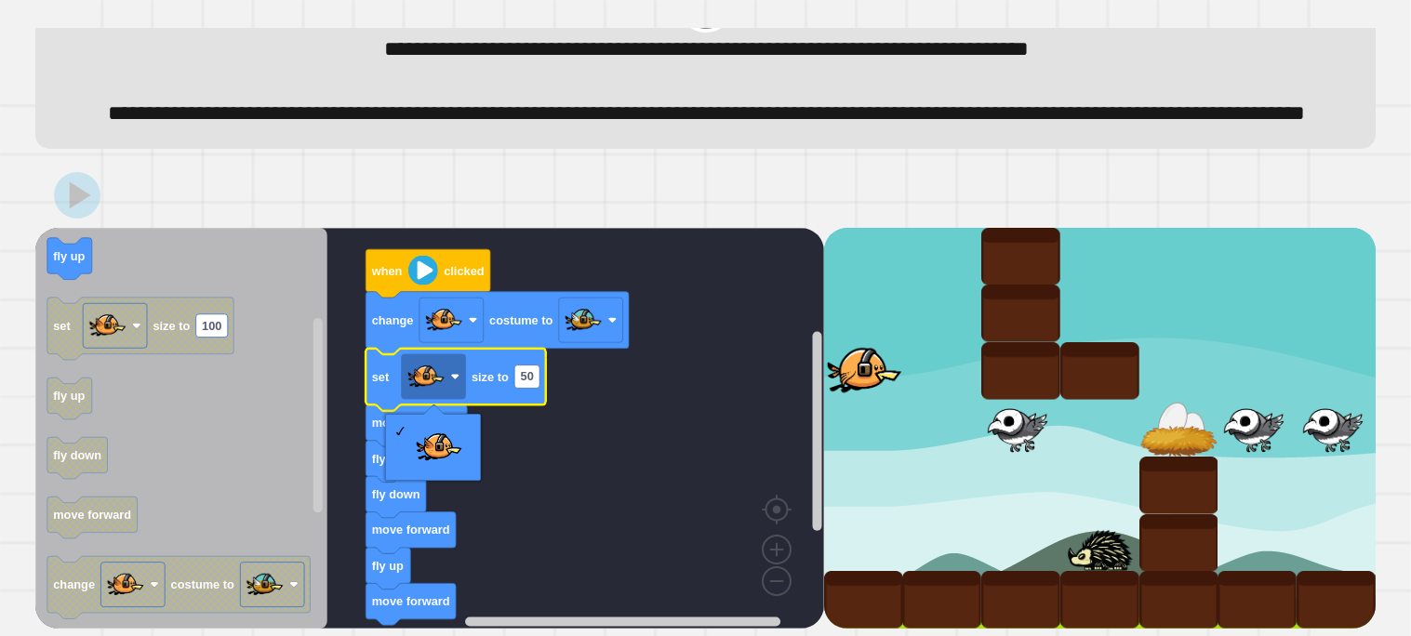
click at [527, 487] on rect "Blockly Workspace" at bounding box center [429, 428] width 789 height 401
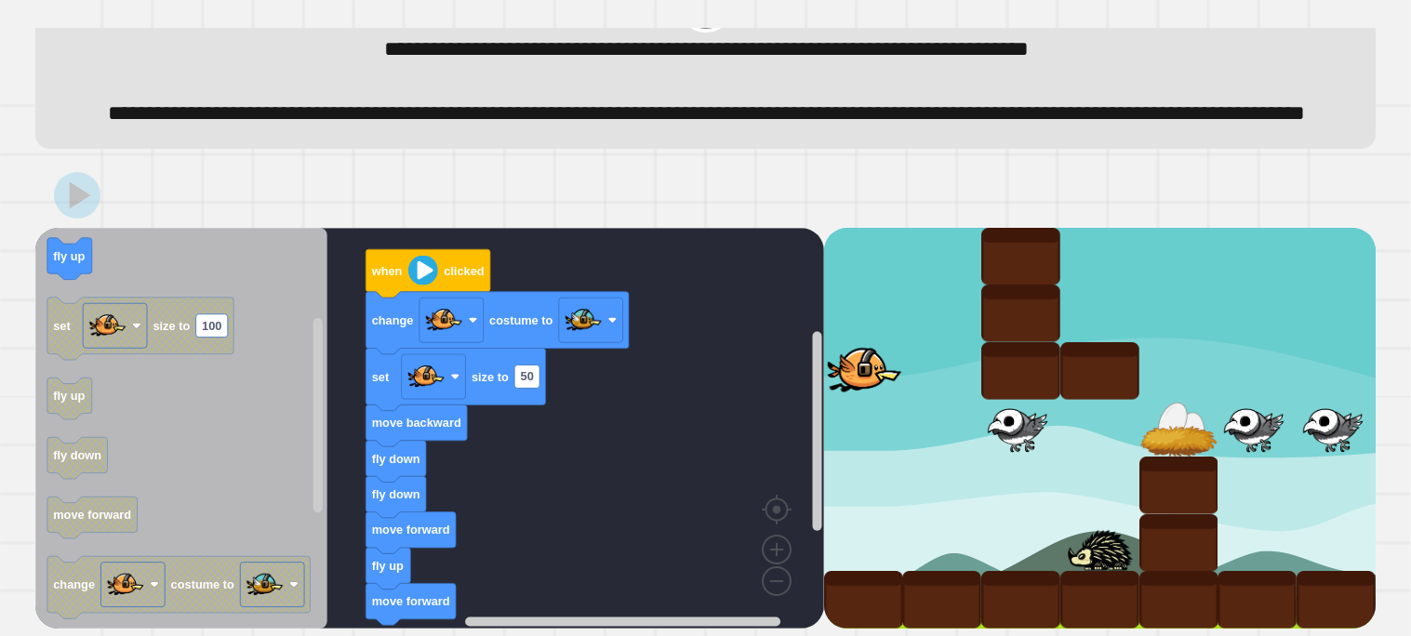
click at [424, 423] on text "move backward" at bounding box center [416, 423] width 89 height 14
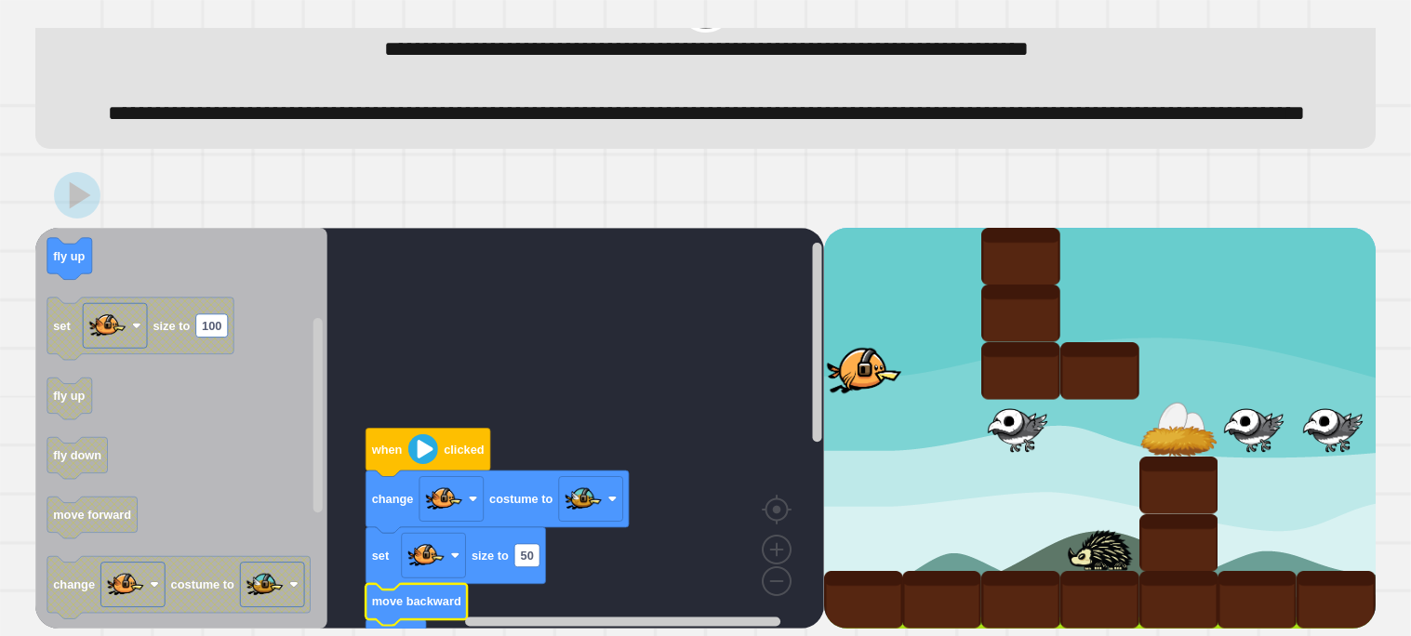
click at [425, 452] on image "Blockly Workspace" at bounding box center [423, 449] width 30 height 30
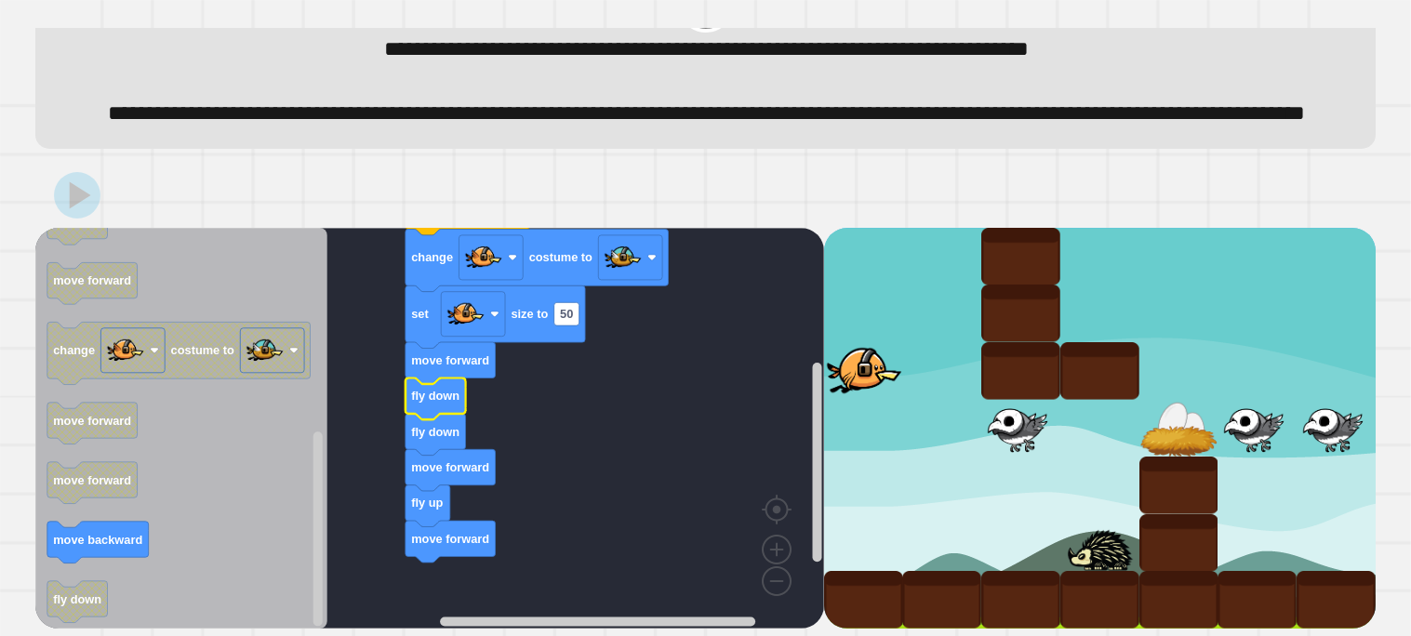
click at [462, 547] on icon "Blockly Workspace" at bounding box center [451, 542] width 90 height 42
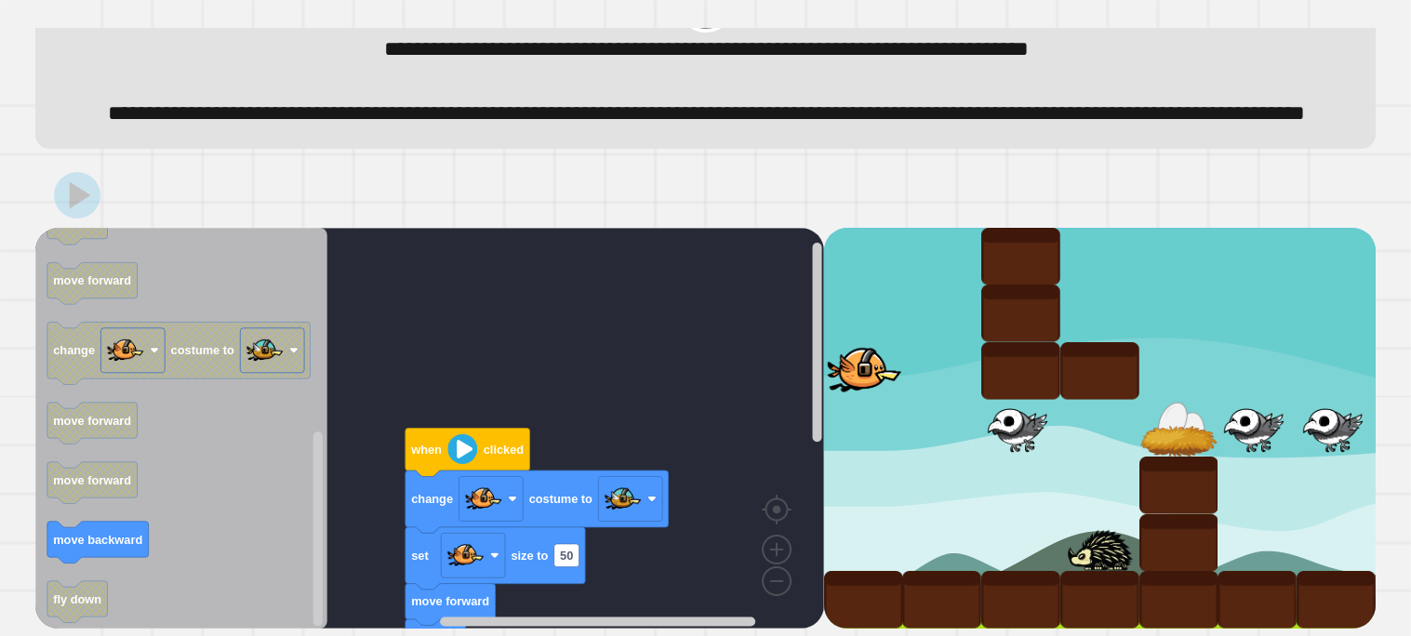
click at [449, 453] on image "Blockly Workspace" at bounding box center [462, 449] width 30 height 30
click at [463, 450] on image "Blockly Workspace" at bounding box center [462, 449] width 30 height 30
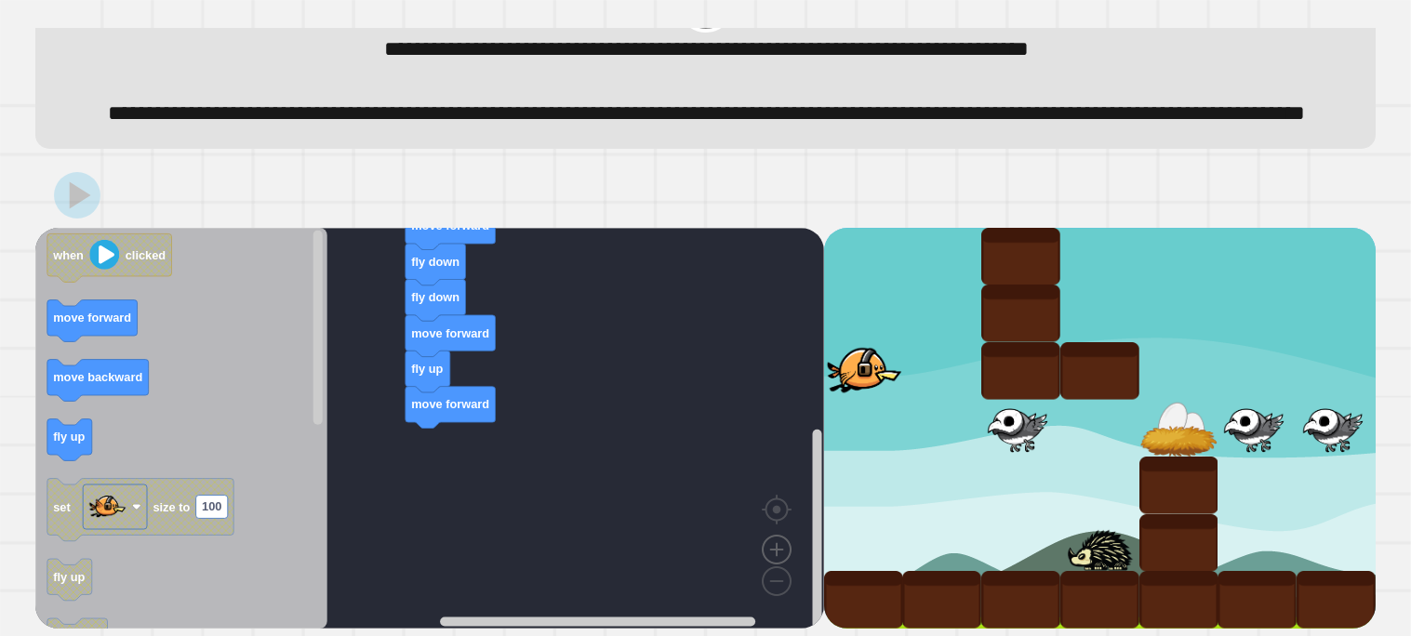
click at [778, 543] on image "Blockly Workspace" at bounding box center [776, 506] width 89 height 115
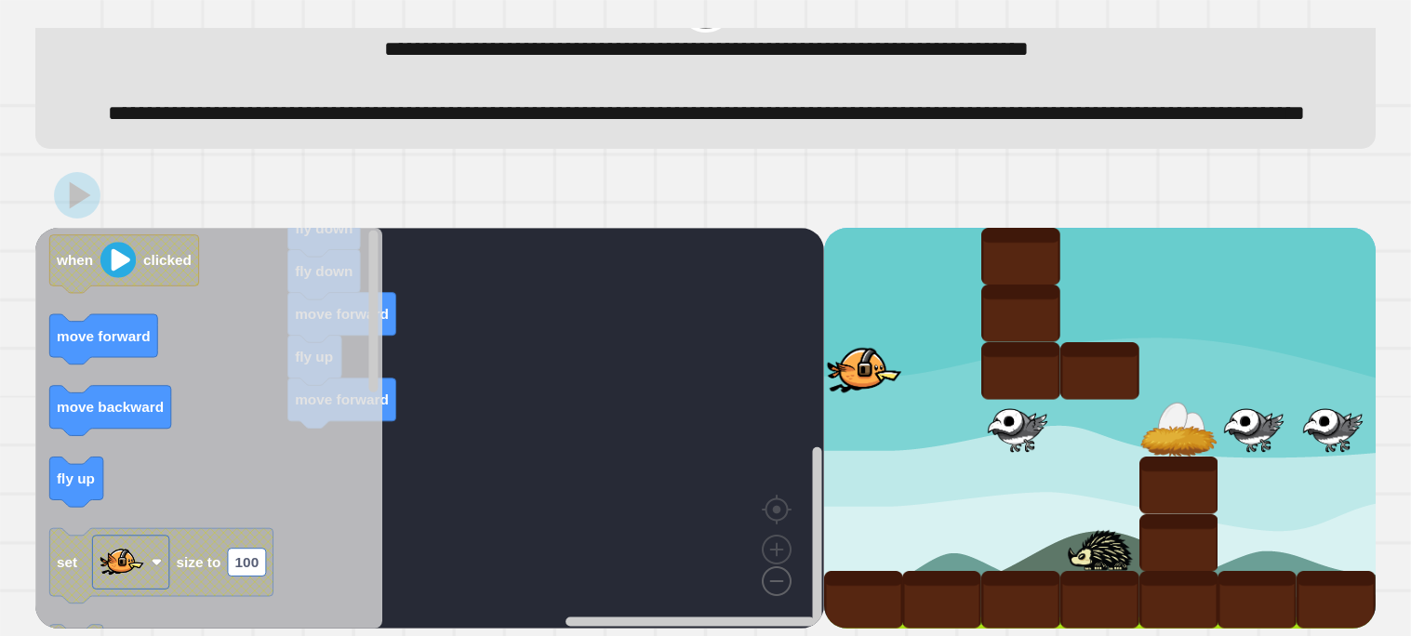
click at [777, 583] on image "Blockly Workspace" at bounding box center [746, 538] width 89 height 115
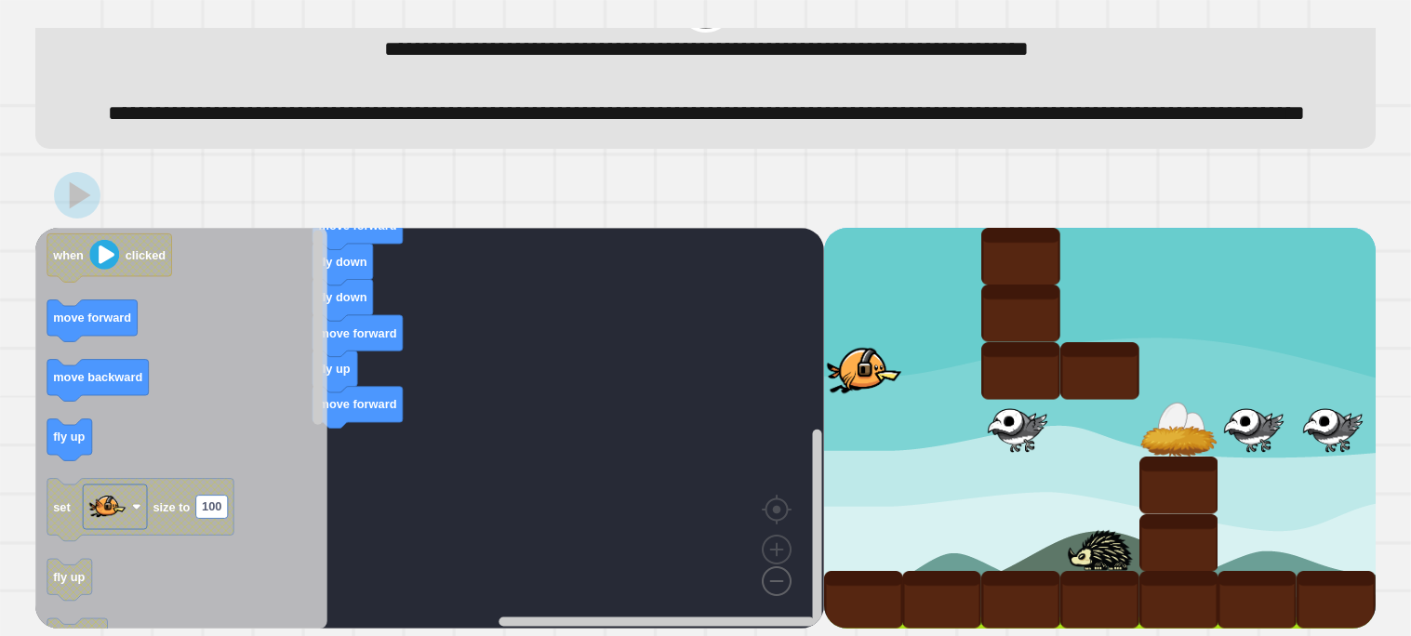
click at [777, 593] on image "Blockly Workspace" at bounding box center [746, 538] width 89 height 115
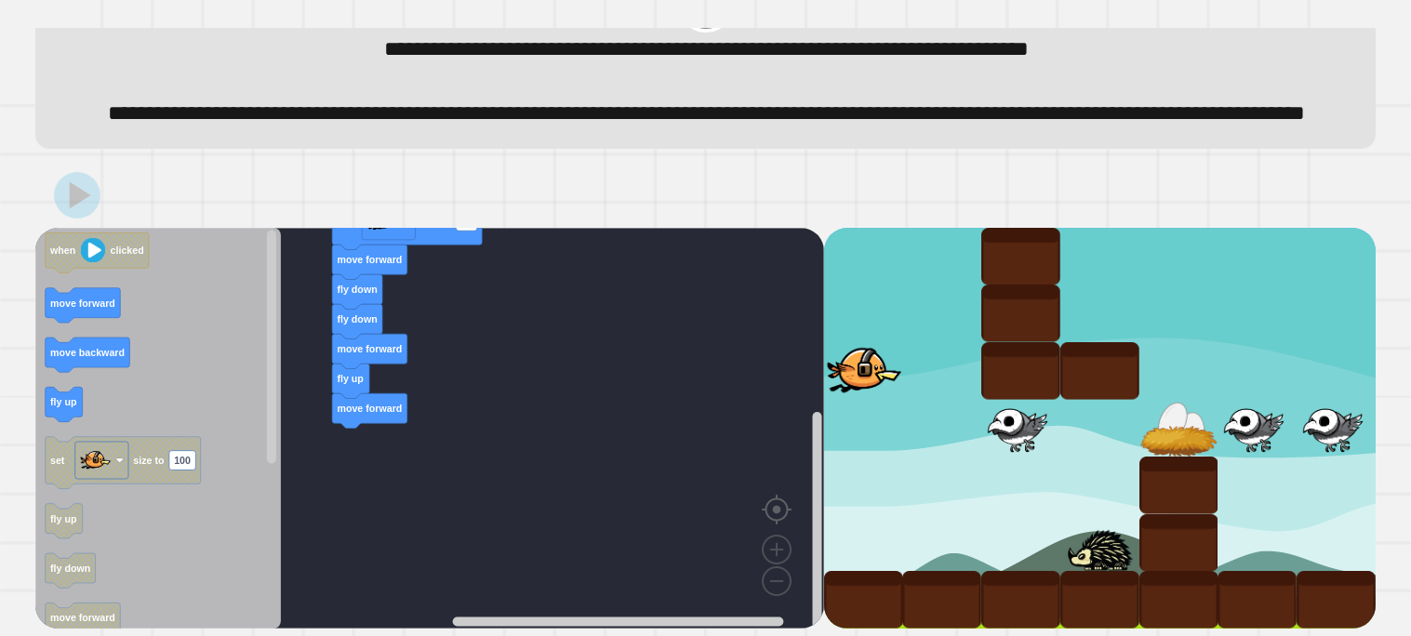
click at [775, 512] on image "Blockly Workspace" at bounding box center [806, 466] width 89 height 115
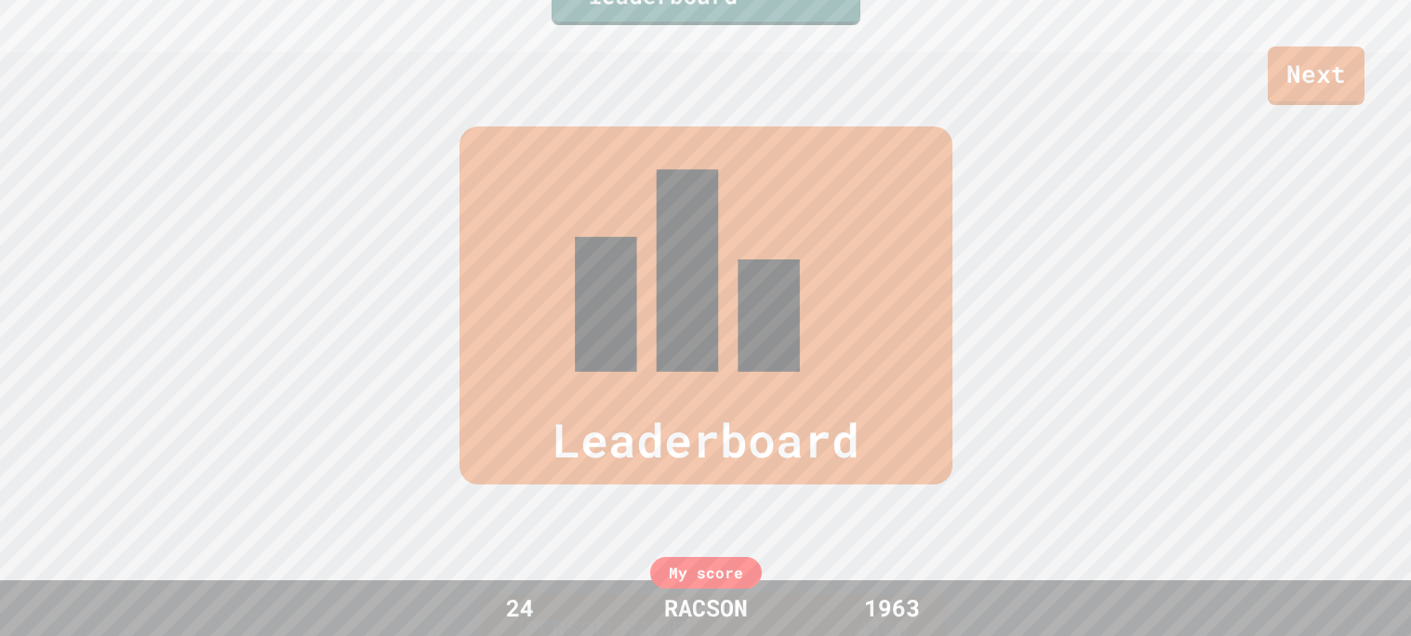
scroll to position [767, 0]
